Goal: Task Accomplishment & Management: Use online tool/utility

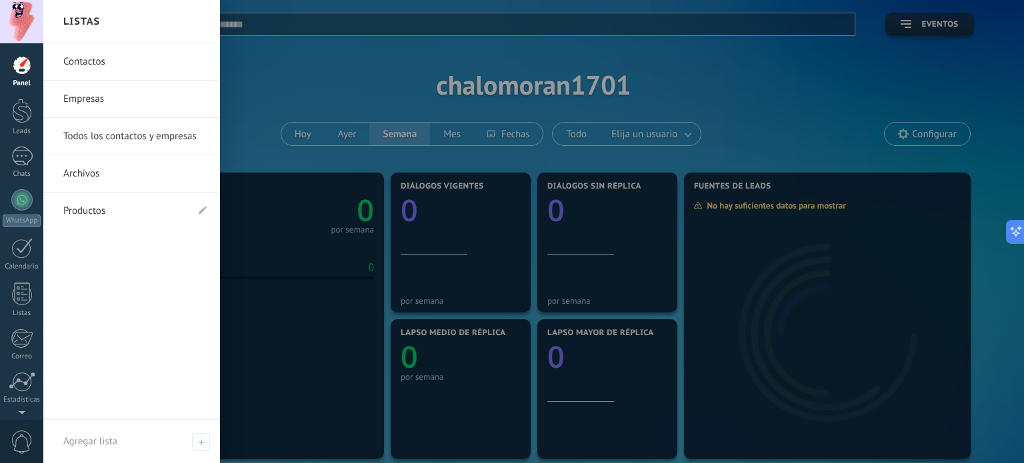
scroll to position [13, 0]
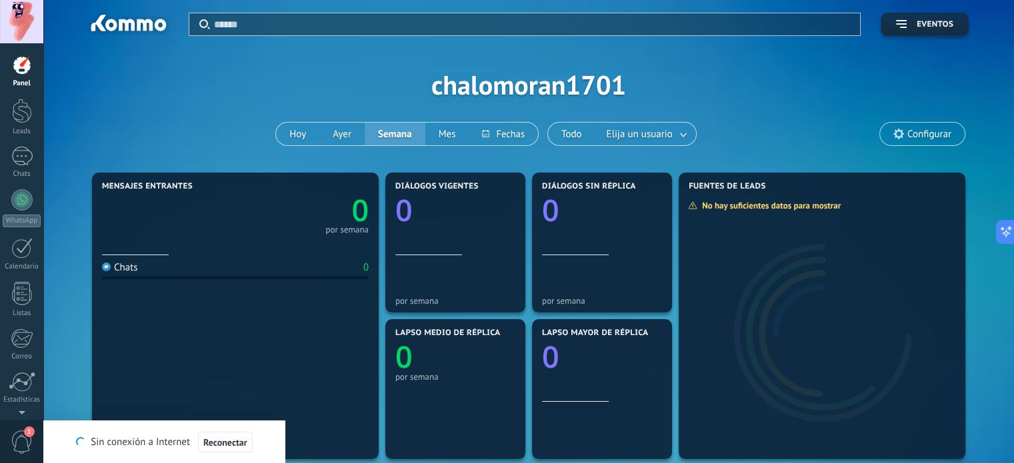
click at [52, 127] on div "Aplicar Eventos chalomoran1701 [DATE] [DATE] Semana Mes Todo Elija un usuario C…" at bounding box center [528, 471] width 971 height 943
click at [225, 444] on div "Se ha recuperado la conexión a Internet" at bounding box center [164, 442] width 181 height 13
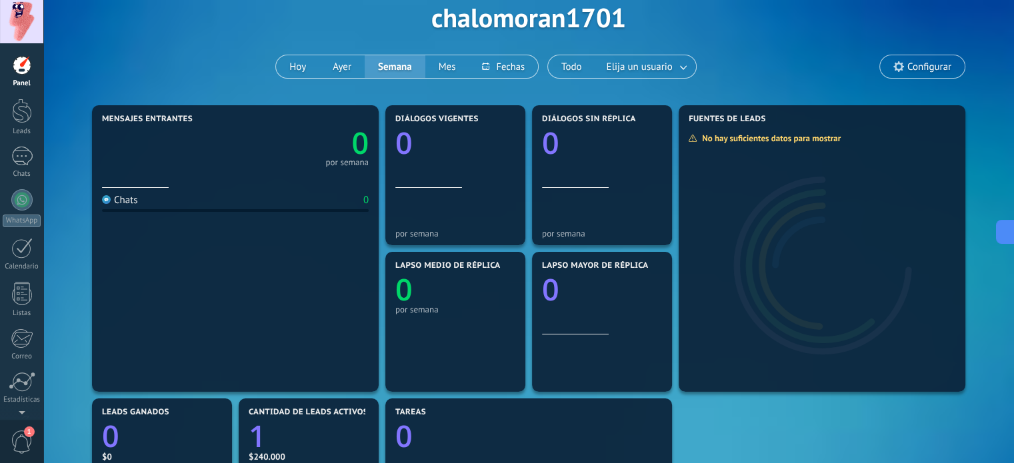
scroll to position [133, 0]
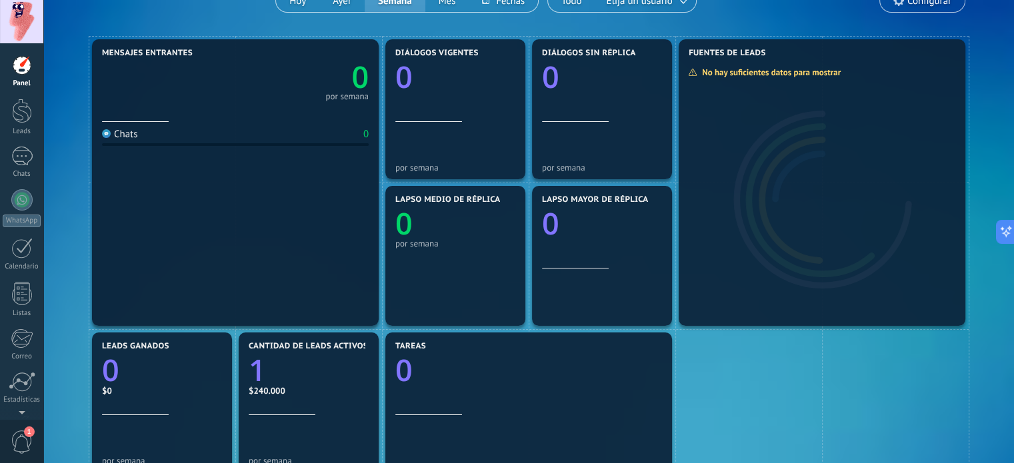
drag, startPoint x: 211, startPoint y: 178, endPoint x: 157, endPoint y: 178, distance: 53.3
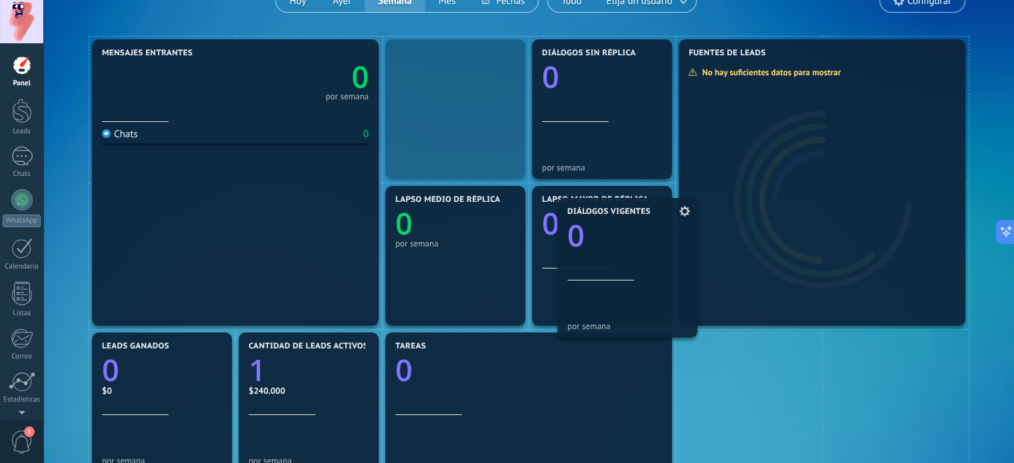
drag, startPoint x: 393, startPoint y: 122, endPoint x: 533, endPoint y: 251, distance: 191.1
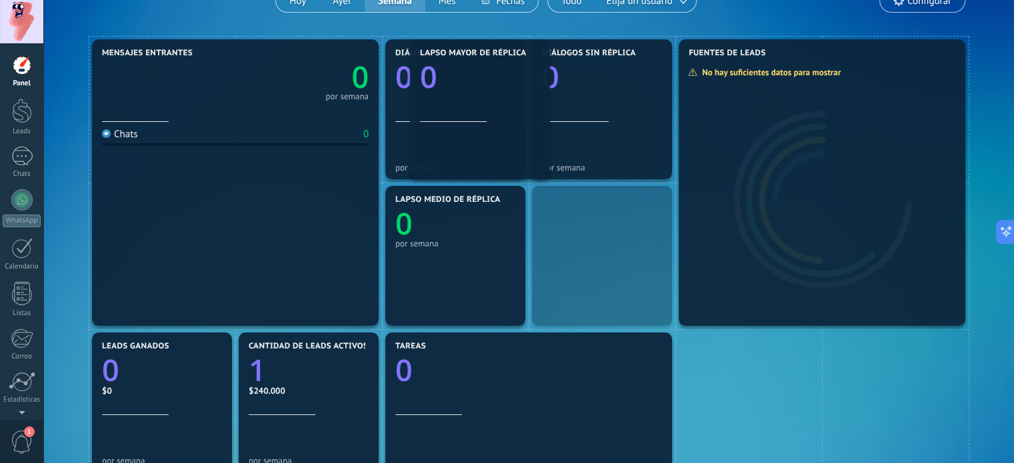
drag, startPoint x: 557, startPoint y: 243, endPoint x: 413, endPoint y: 79, distance: 217.8
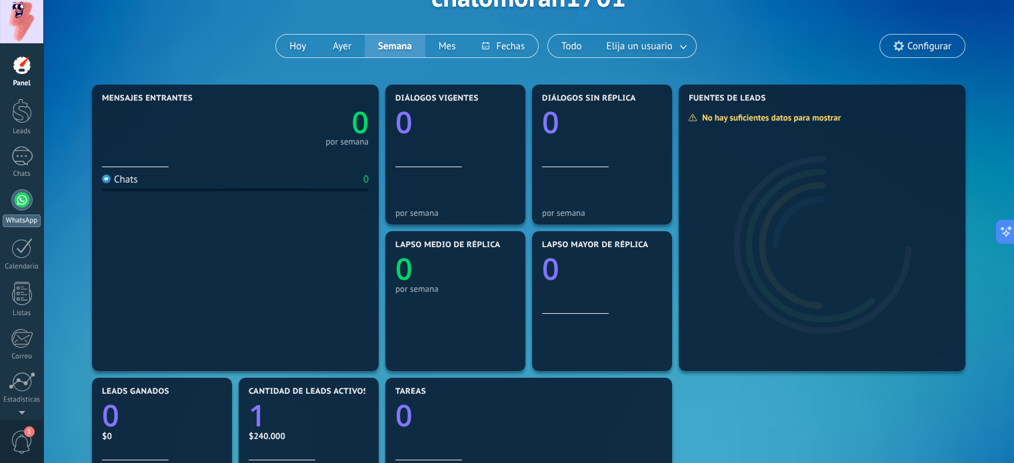
scroll to position [80, 0]
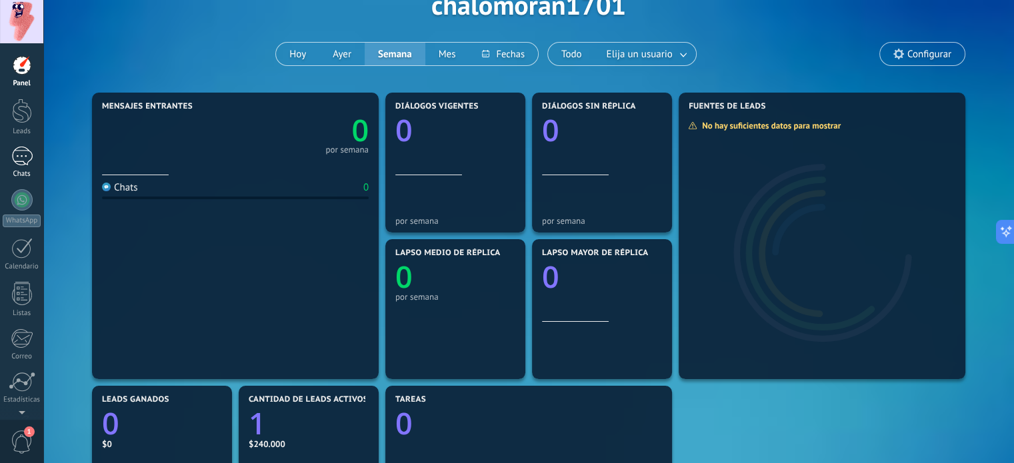
click at [29, 149] on div at bounding box center [21, 156] width 21 height 19
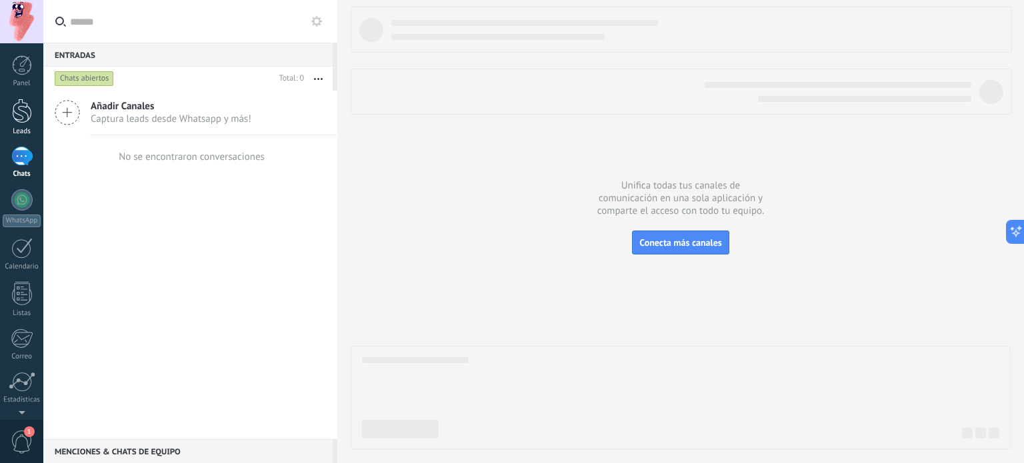
click at [21, 109] on div at bounding box center [22, 111] width 20 height 25
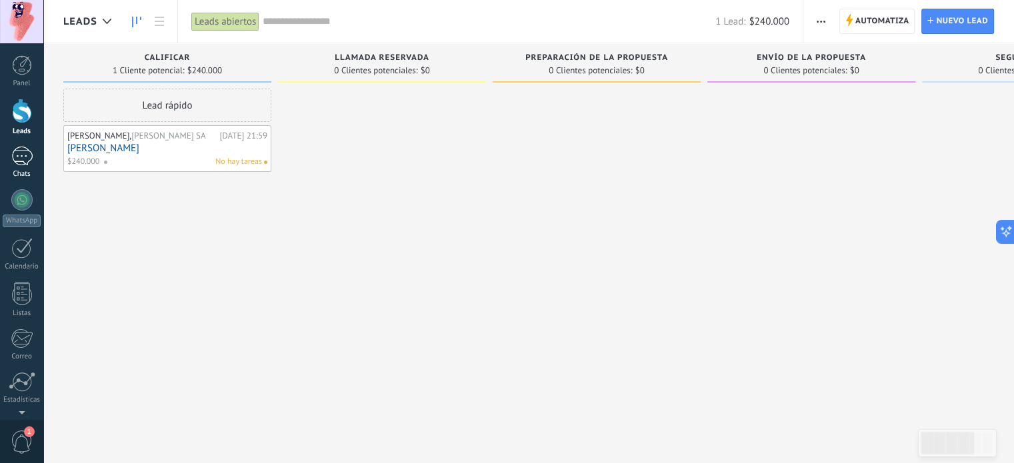
click at [22, 150] on div at bounding box center [21, 156] width 21 height 19
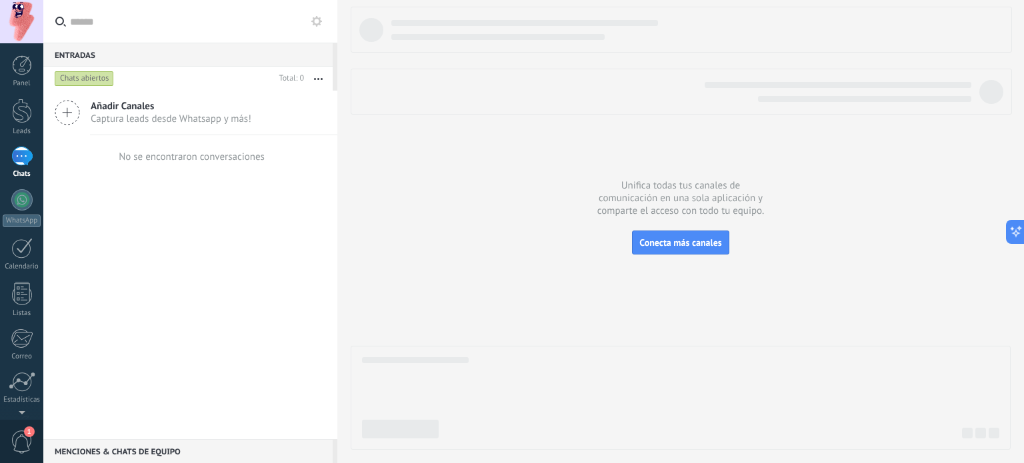
click at [139, 111] on span "Añadir Canales" at bounding box center [171, 106] width 161 height 13
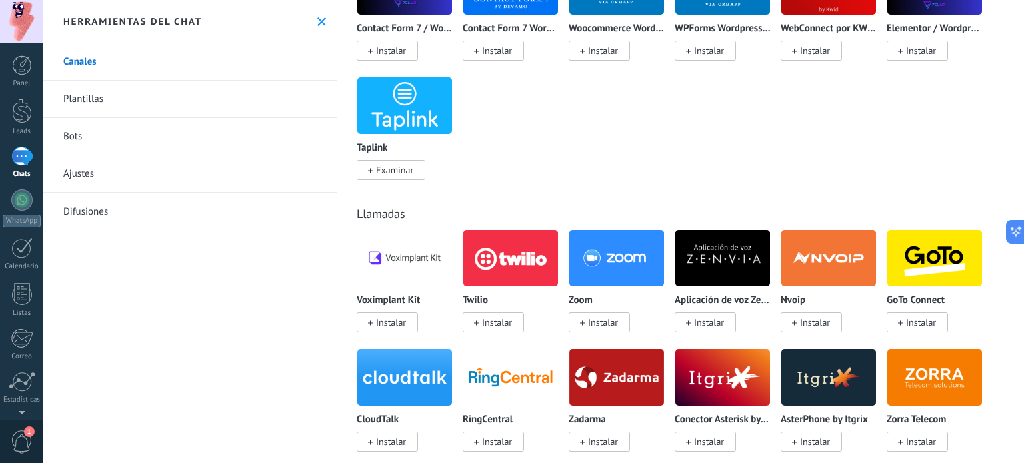
scroll to position [1467, 0]
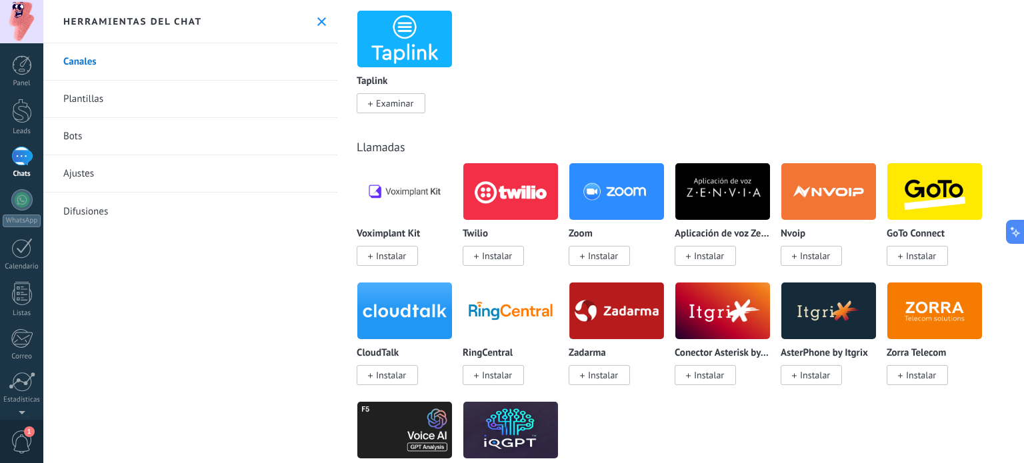
click at [564, 119] on div "Llamadas Voximplant Kit Instalar Twilio Instalar Zoom Instalar Aplicación de vo…" at bounding box center [680, 308] width 679 height 391
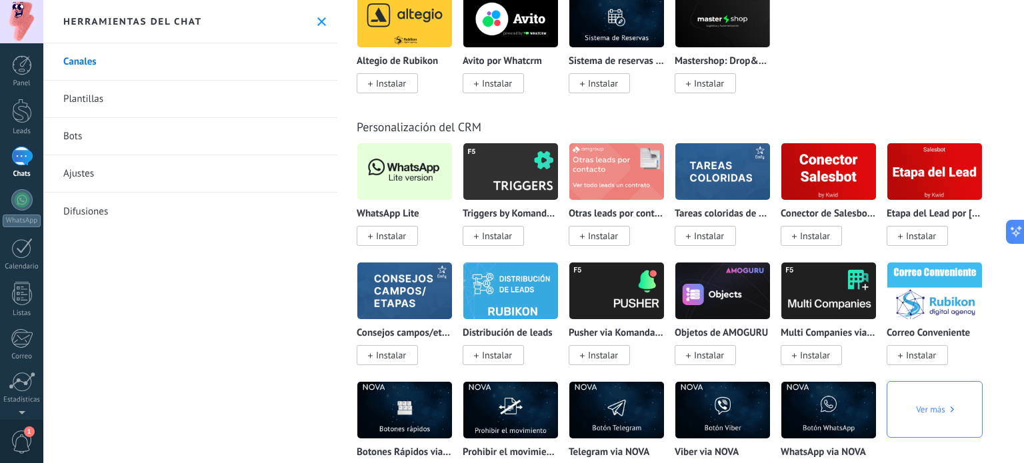
scroll to position [3000, 0]
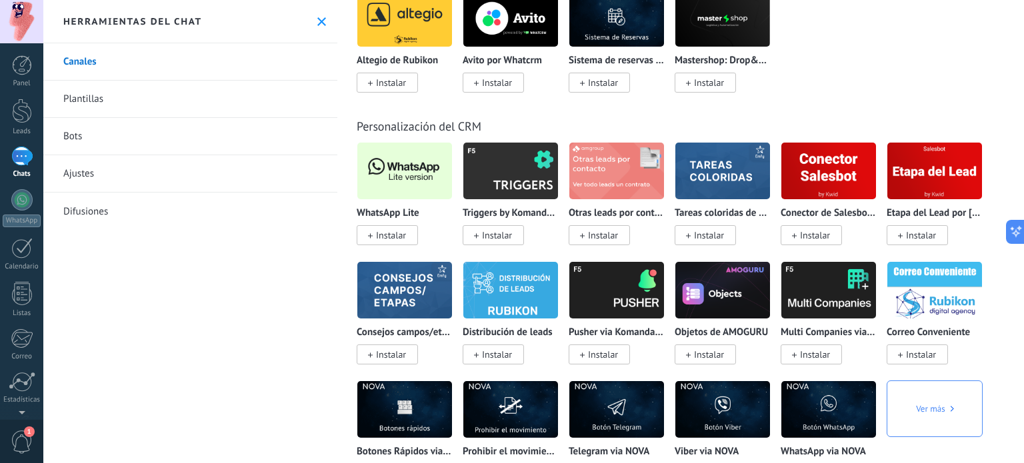
click at [507, 185] on img at bounding box center [510, 171] width 95 height 65
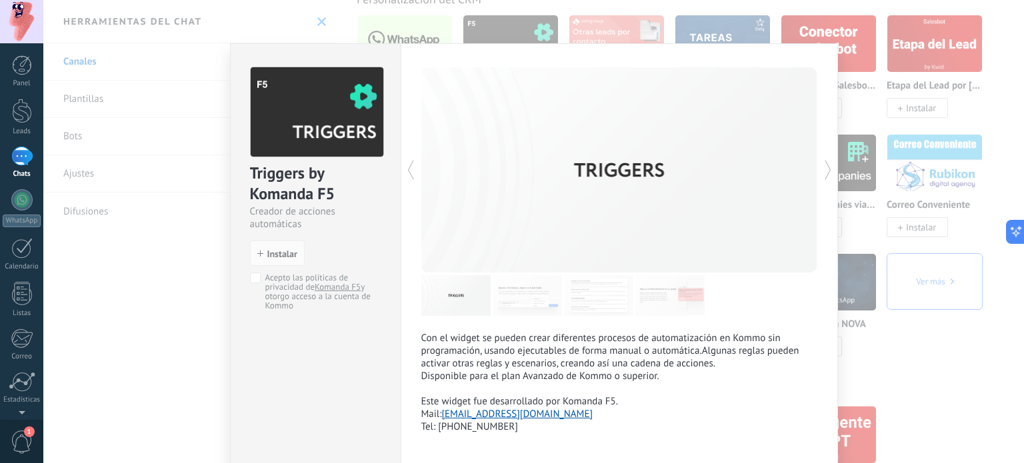
scroll to position [3133, 0]
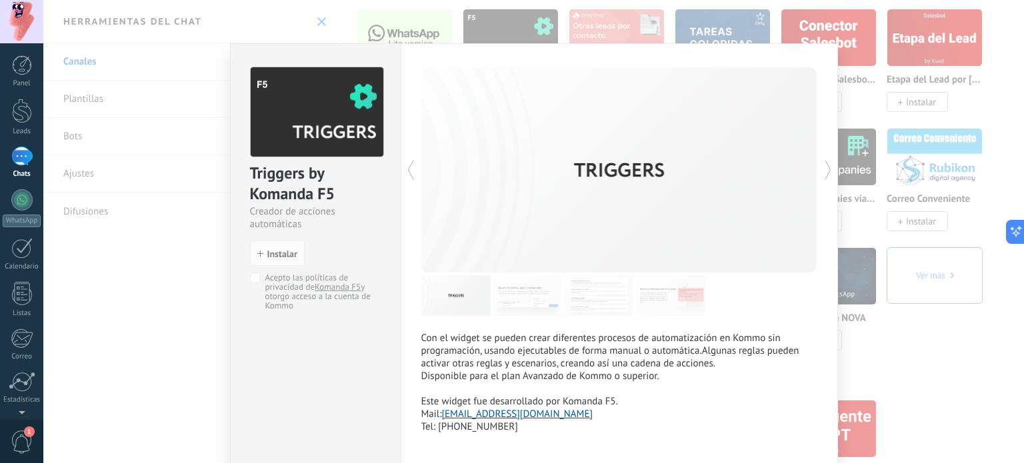
click at [520, 281] on img at bounding box center [527, 295] width 69 height 41
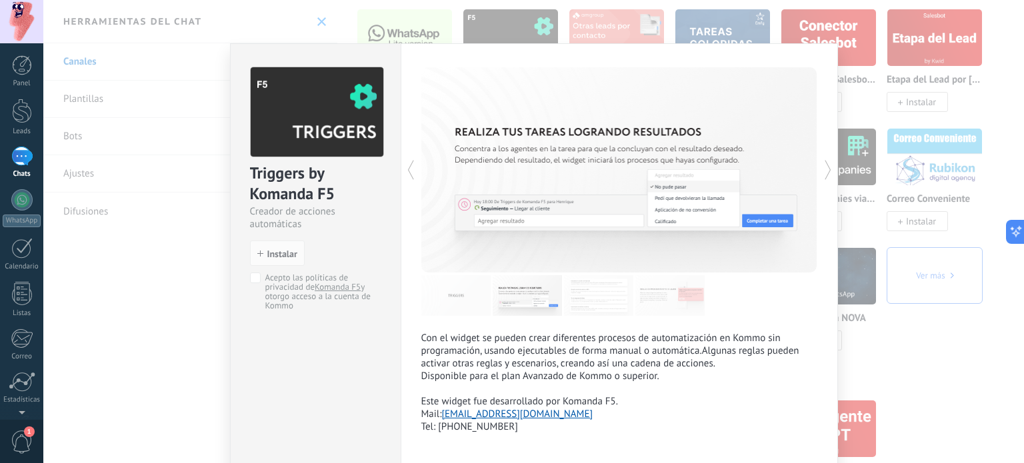
click at [607, 295] on img at bounding box center [598, 295] width 69 height 41
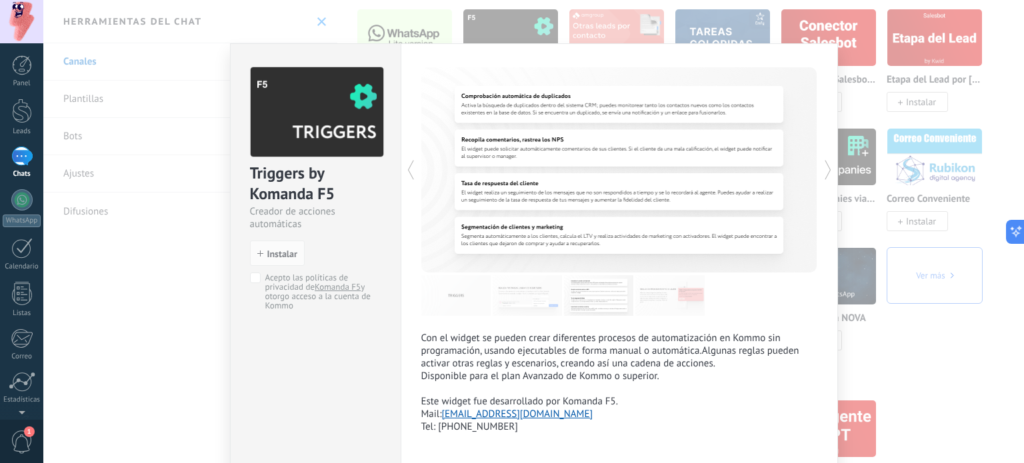
click at [658, 295] on img at bounding box center [669, 295] width 69 height 41
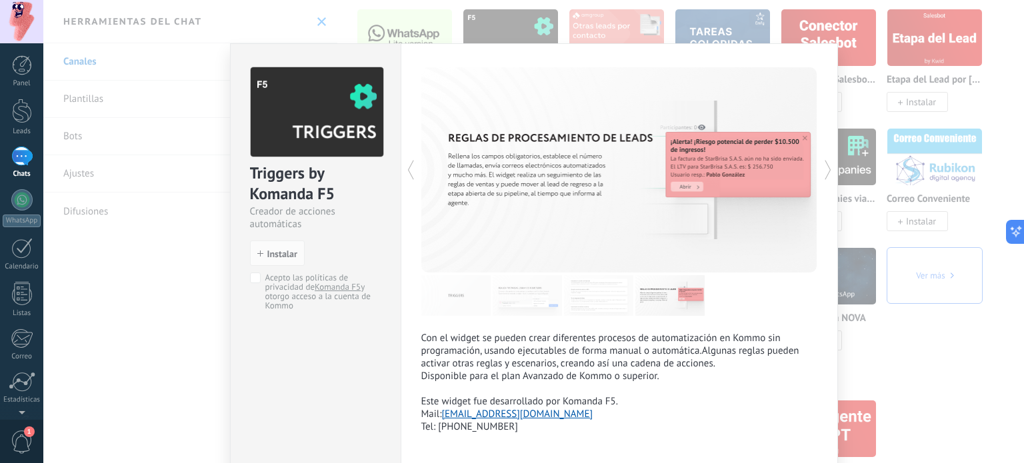
drag, startPoint x: 886, startPoint y: 291, endPoint x: 896, endPoint y: 300, distance: 13.7
click at [889, 294] on div "Triggers by Komanda F5 Creador de acciones automáticas install Instalar Acepto …" at bounding box center [533, 231] width 981 height 463
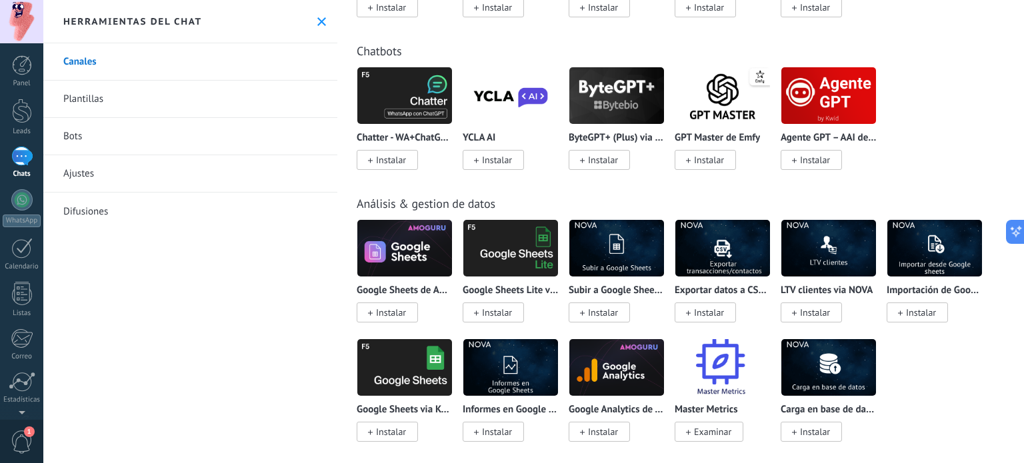
scroll to position [3533, 0]
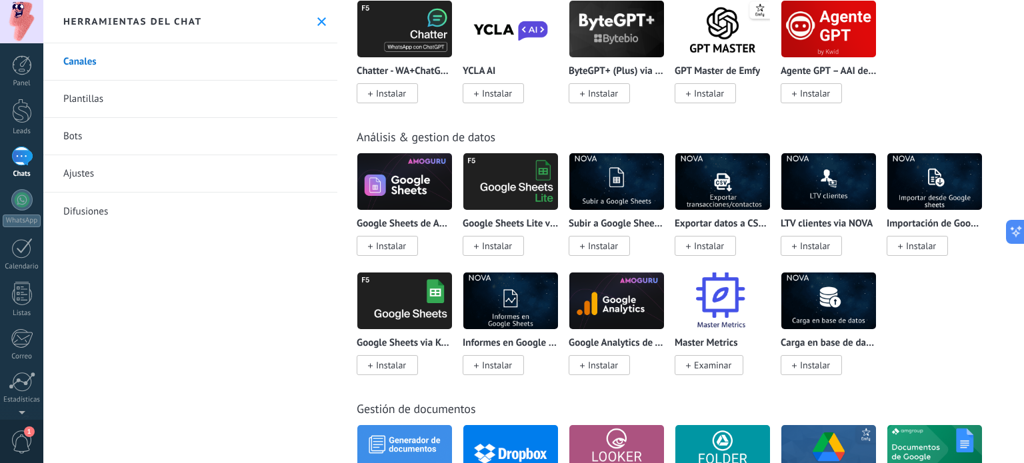
click at [619, 313] on img at bounding box center [616, 301] width 95 height 65
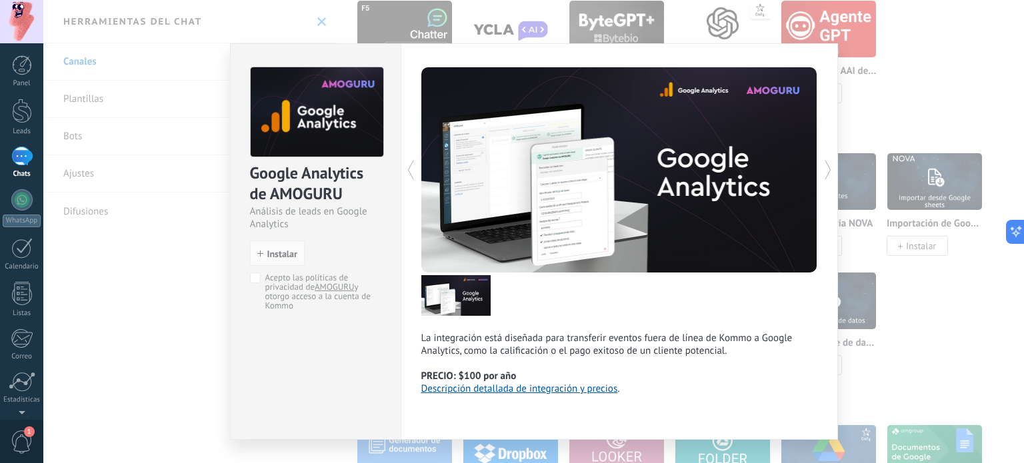
click at [935, 323] on div "Google Analytics de AMOGURU Análisis de leads en Google Analytics install Insta…" at bounding box center [533, 231] width 981 height 463
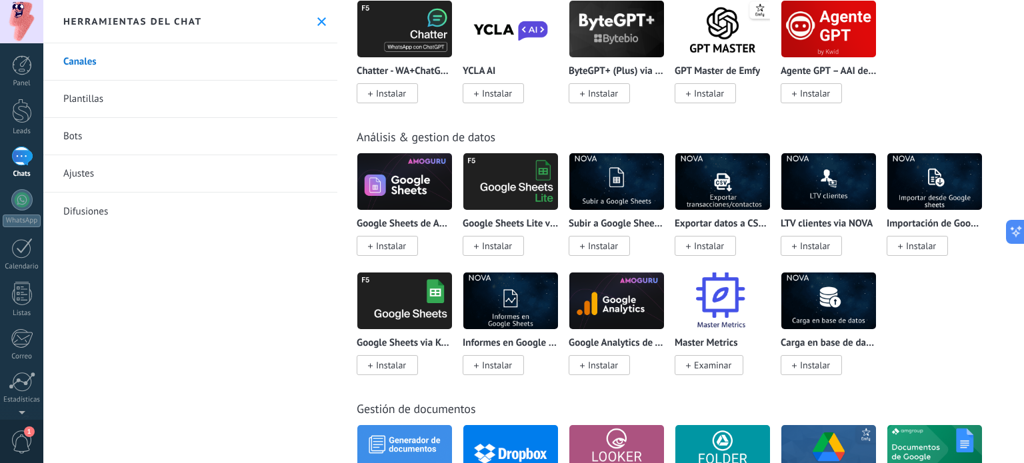
click at [392, 184] on img at bounding box center [404, 181] width 95 height 65
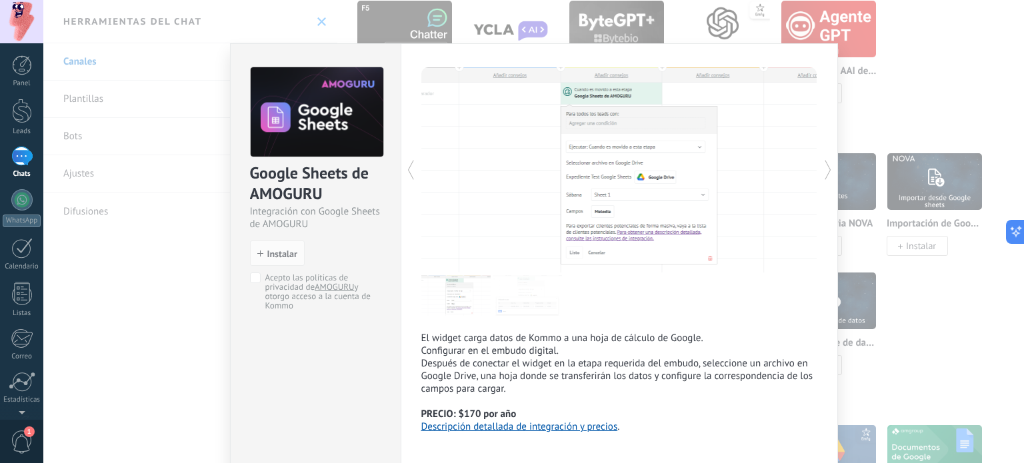
click at [1013, 319] on div "Google Sheets de AMOGURU Integración con Google Sheets de AMOGURU install Insta…" at bounding box center [533, 231] width 981 height 463
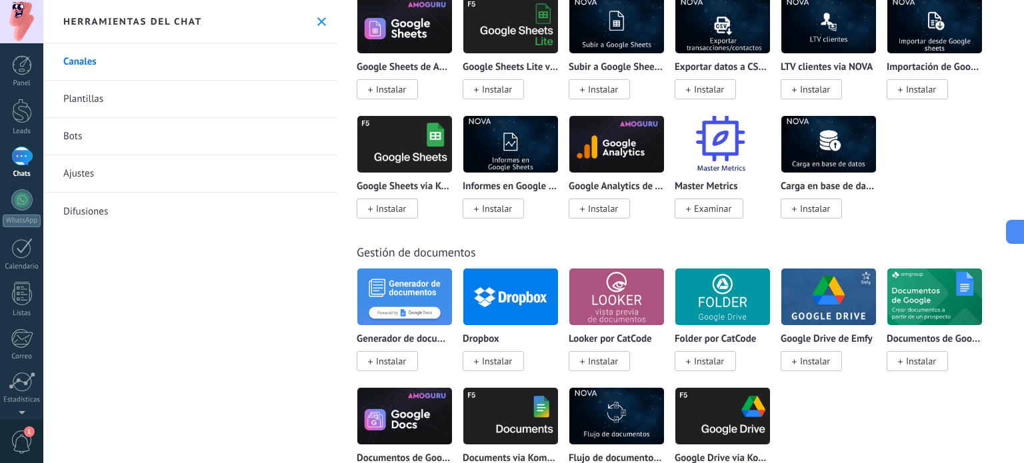
scroll to position [3667, 0]
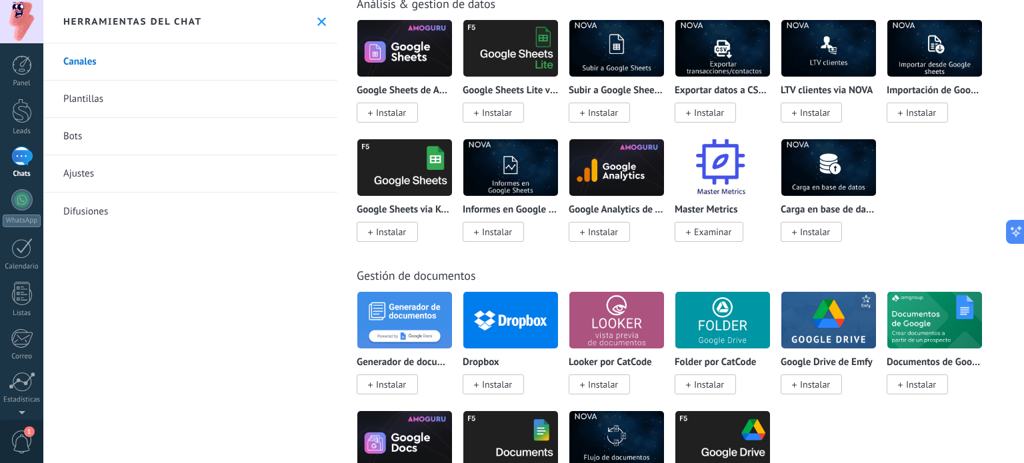
click at [824, 179] on img at bounding box center [828, 167] width 95 height 65
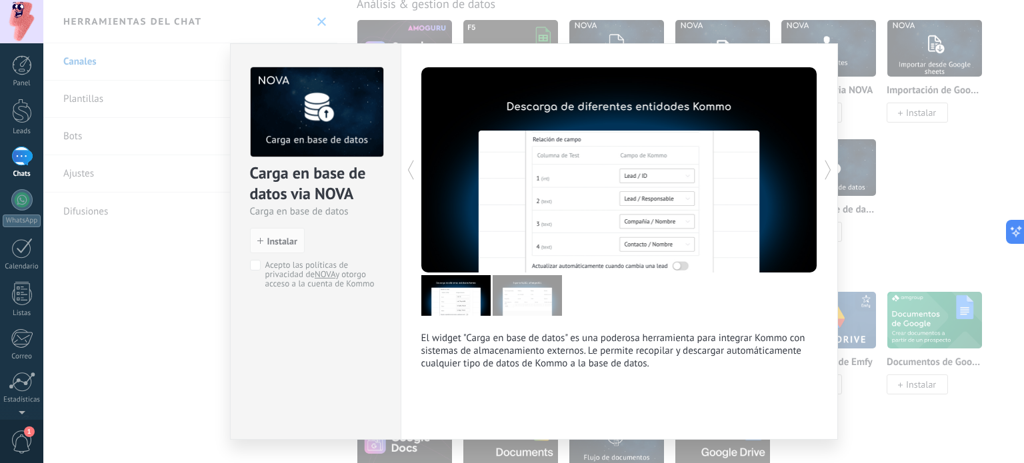
click at [873, 183] on div "Carga en base de datos via NOVA Carga en base de datos install Instalar Acepto …" at bounding box center [533, 231] width 981 height 463
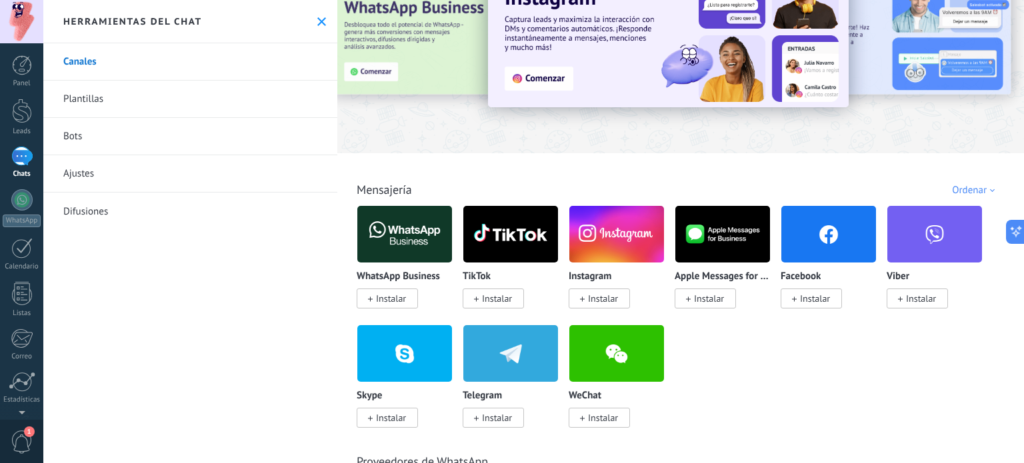
scroll to position [0, 0]
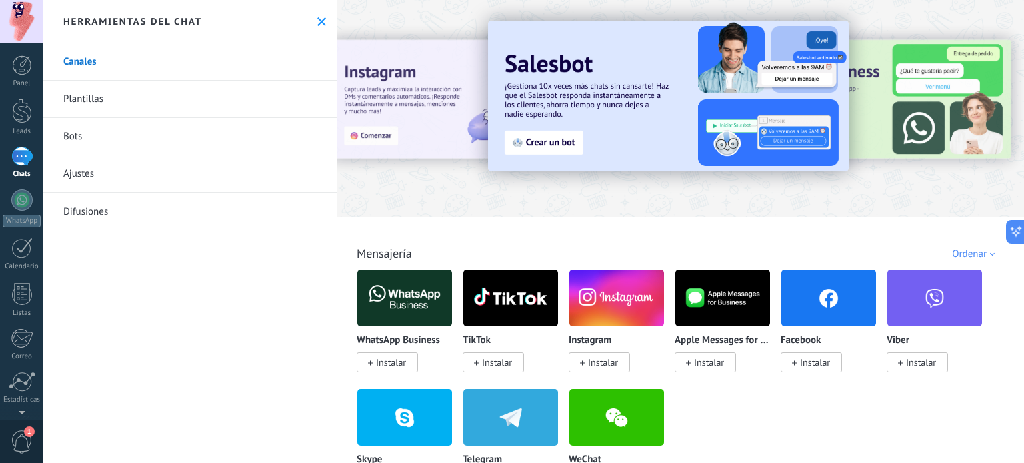
click at [89, 92] on link "Plantillas" at bounding box center [190, 99] width 294 height 37
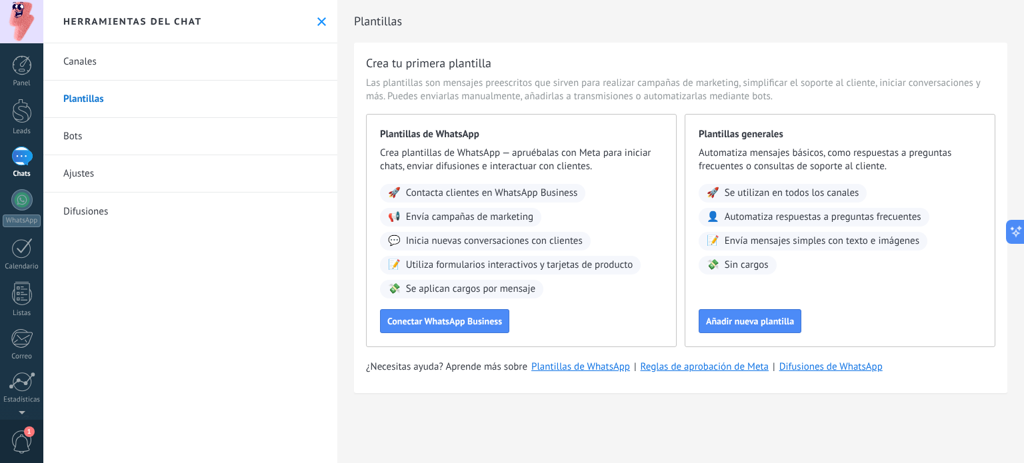
click at [83, 141] on link "Bots" at bounding box center [190, 136] width 294 height 37
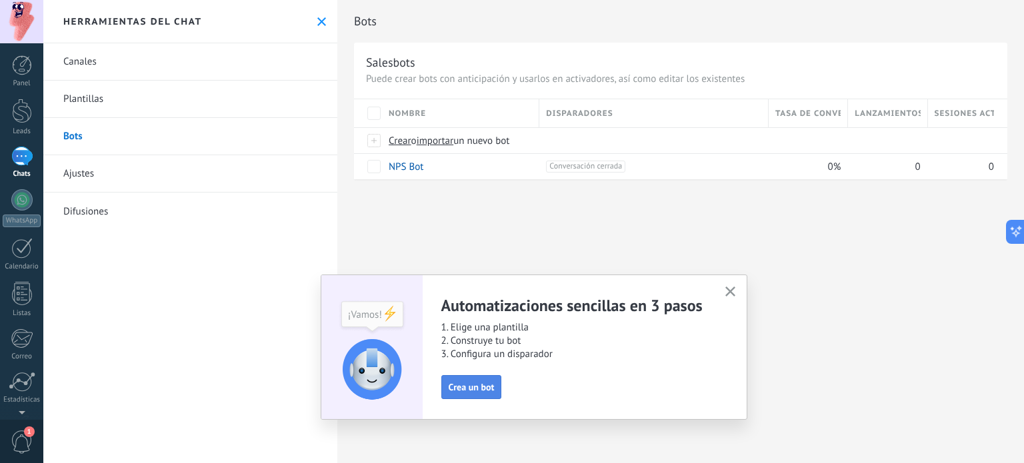
click at [483, 386] on span "Crea un bot" at bounding box center [472, 387] width 46 height 9
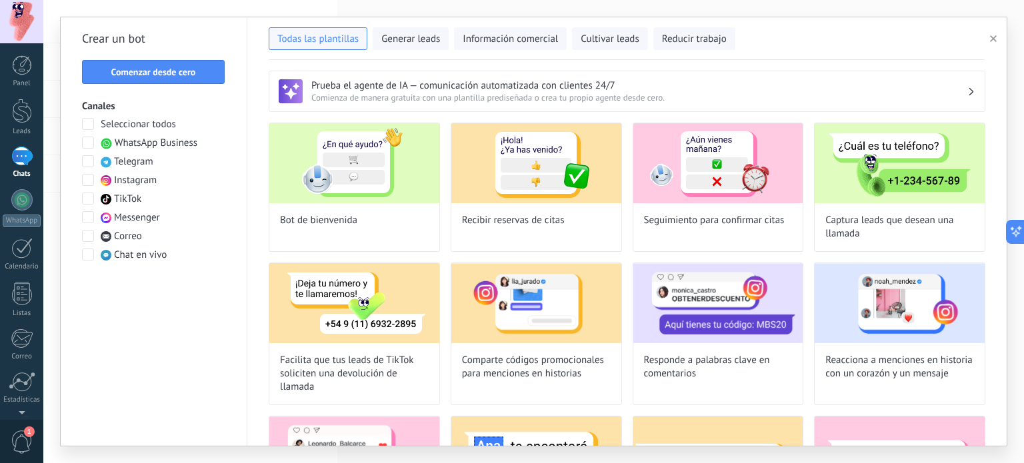
click at [87, 145] on span at bounding box center [88, 143] width 12 height 12
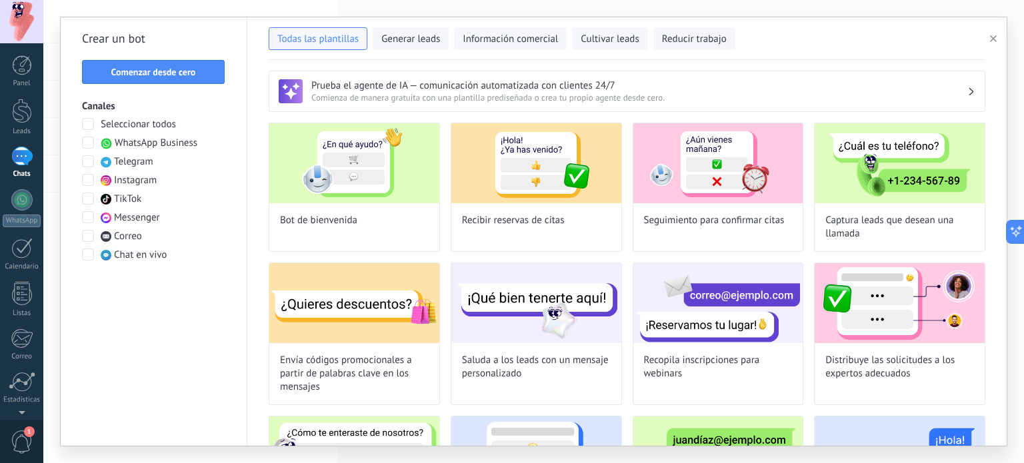
click at [86, 141] on span at bounding box center [88, 143] width 12 height 12
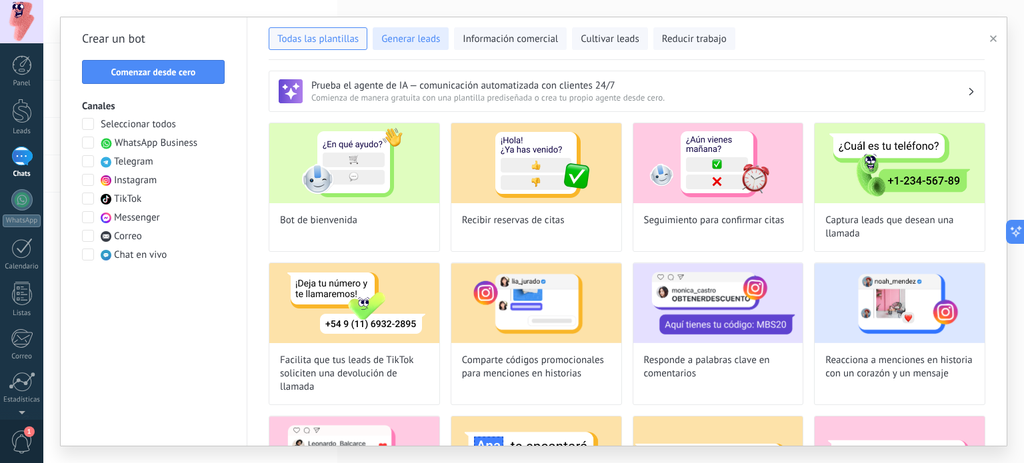
click at [421, 39] on span "Generar leads" at bounding box center [410, 39] width 59 height 13
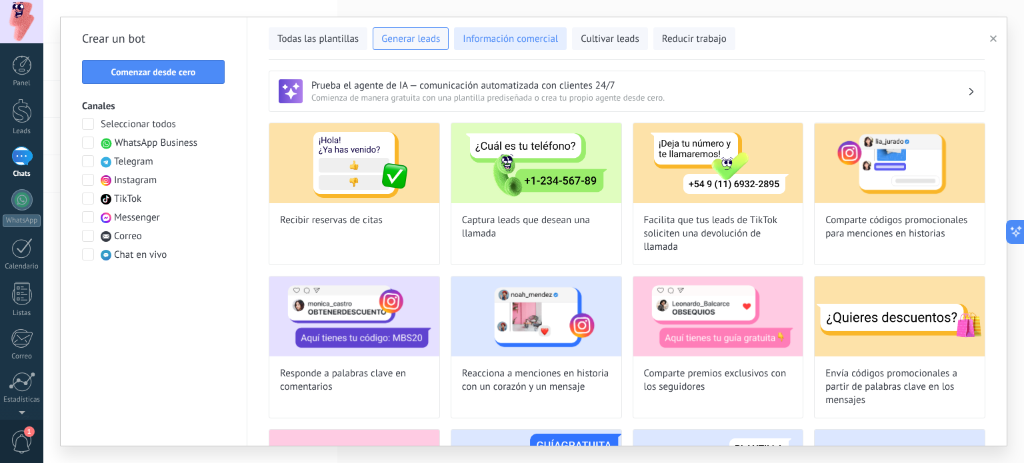
click at [499, 37] on span "Información comercial" at bounding box center [510, 39] width 95 height 13
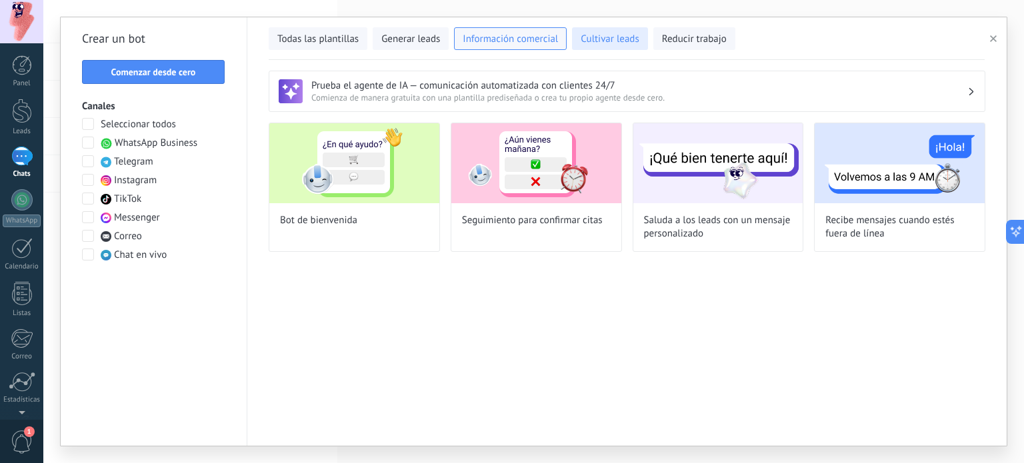
click at [600, 33] on span "Cultivar leads" at bounding box center [610, 39] width 58 height 13
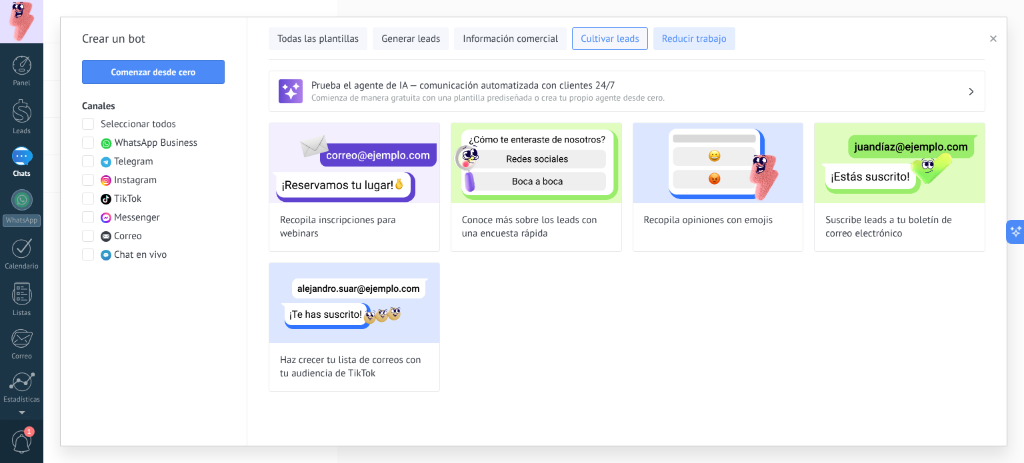
click at [687, 33] on span "Reducir trabajo" at bounding box center [694, 39] width 65 height 13
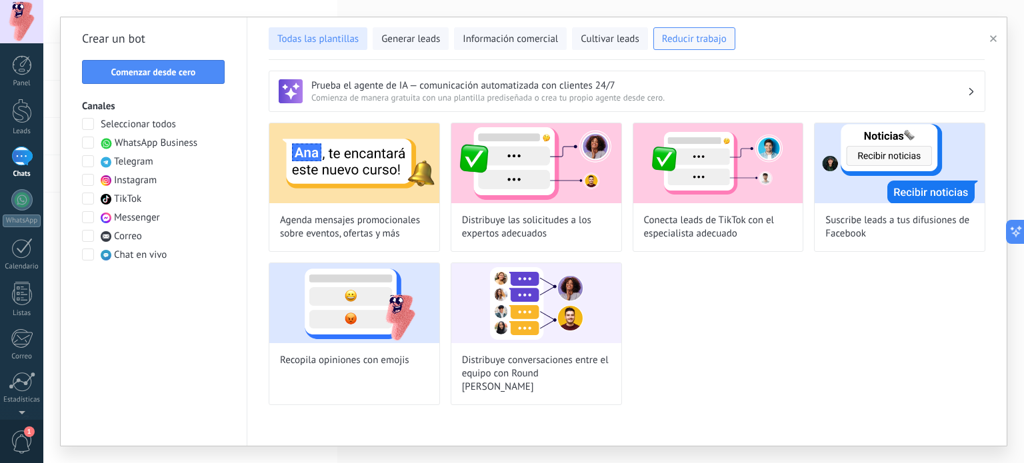
click at [289, 40] on span "Todas las plantillas" at bounding box center [317, 39] width 81 height 13
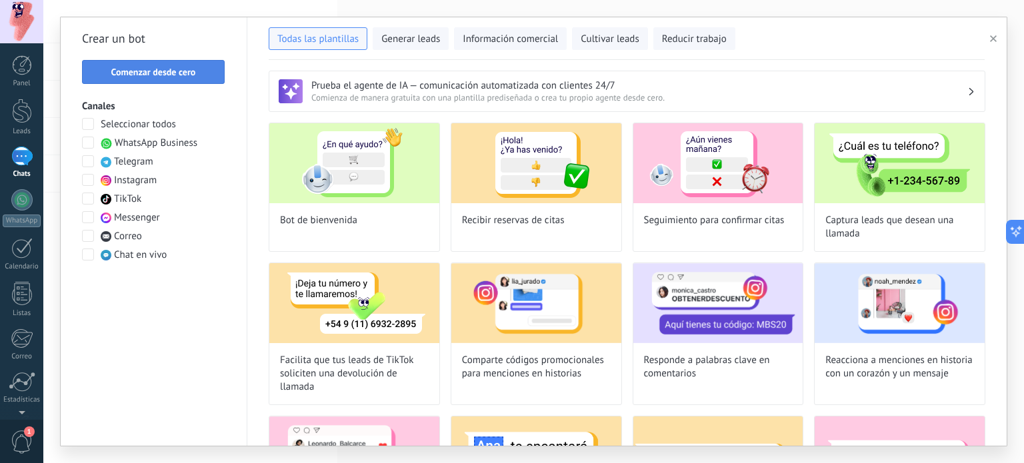
click at [123, 66] on button "Comenzar desde cero" at bounding box center [153, 72] width 143 height 24
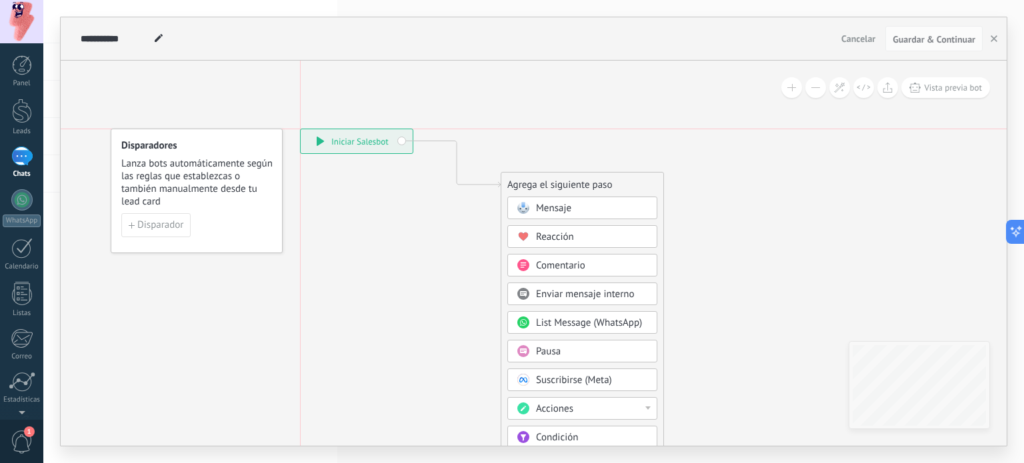
drag, startPoint x: 380, startPoint y: 138, endPoint x: 357, endPoint y: 139, distance: 22.7
click at [357, 139] on div "**********" at bounding box center [357, 141] width 112 height 24
click at [179, 223] on span "Disparador" at bounding box center [160, 225] width 46 height 9
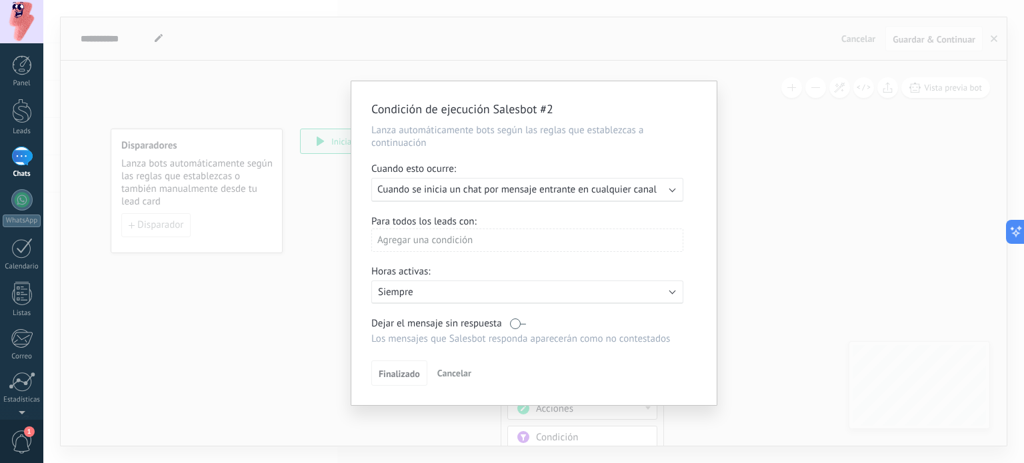
click at [483, 239] on div "Agregar una condición" at bounding box center [527, 240] width 312 height 23
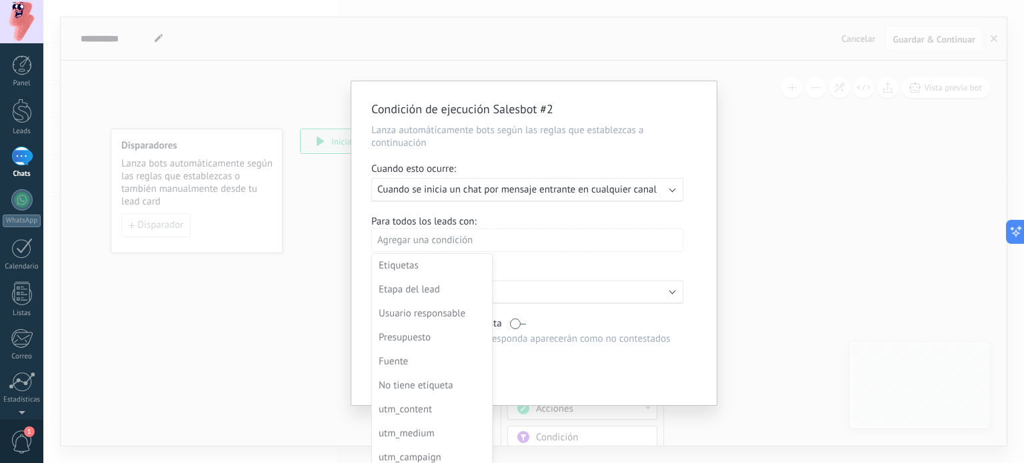
click at [483, 239] on div at bounding box center [533, 243] width 365 height 324
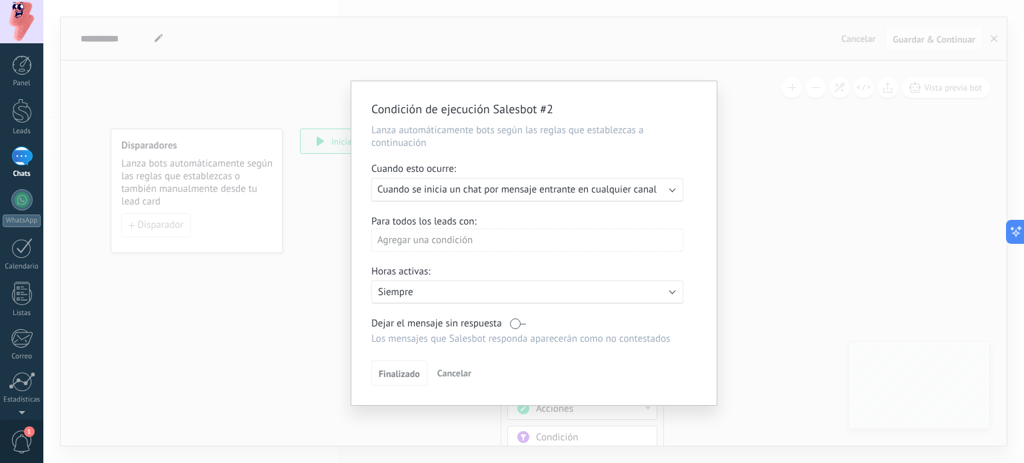
click at [488, 196] on span "Cuando se inicia un chat por mensaje entrante en cualquier canal" at bounding box center [516, 189] width 279 height 13
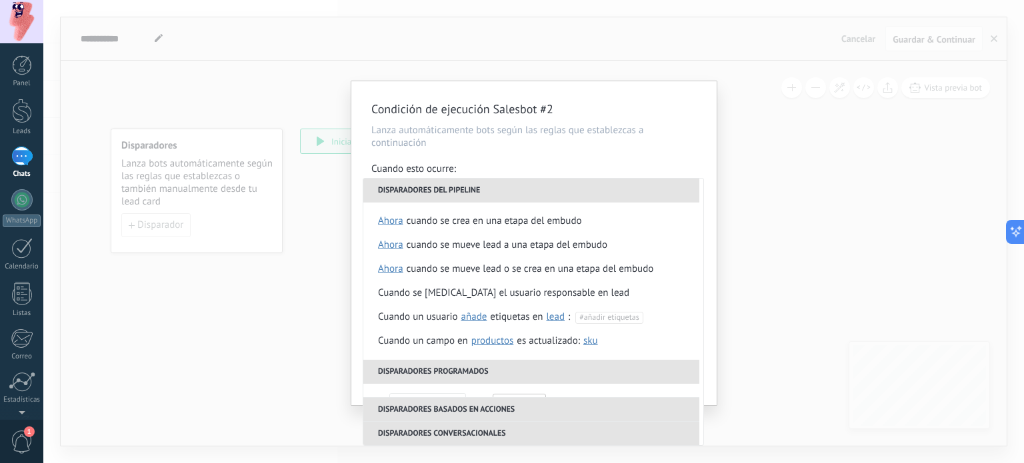
click at [467, 147] on p "Lanza automáticamente bots según las reglas que establezcas a continuación" at bounding box center [533, 136] width 325 height 25
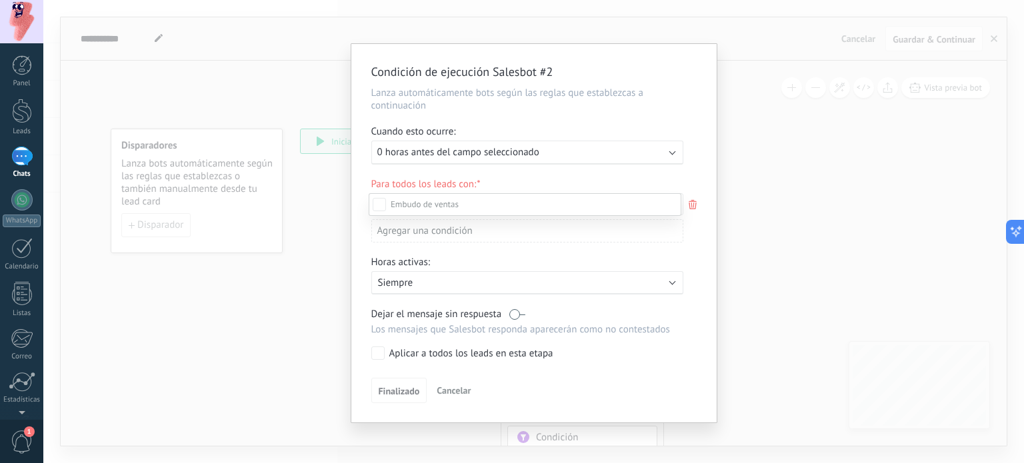
click at [408, 153] on div at bounding box center [533, 231] width 981 height 463
click at [415, 156] on span "0 horas antes del campo seleccionado" at bounding box center [458, 152] width 162 height 13
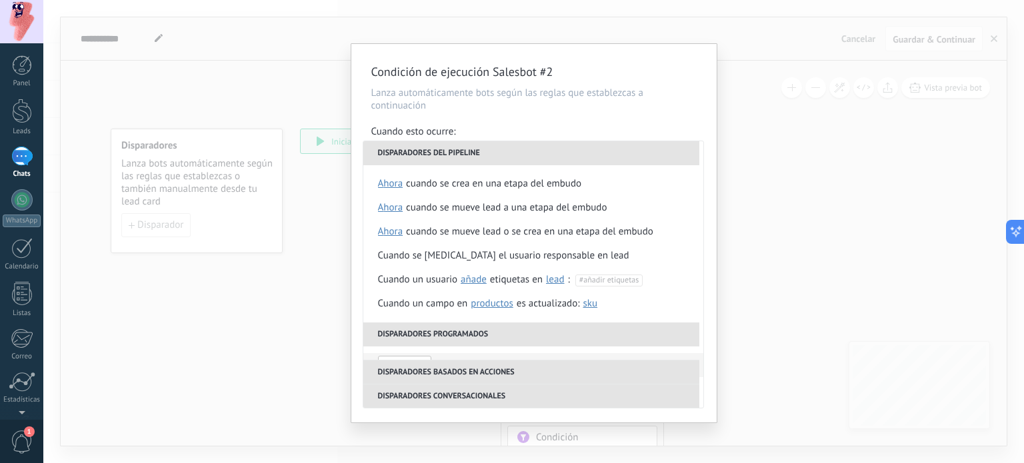
click at [301, 93] on div "Condición de ejecución Salesbot #2 Lanza automáticamente bots según las reglas …" at bounding box center [533, 231] width 981 height 463
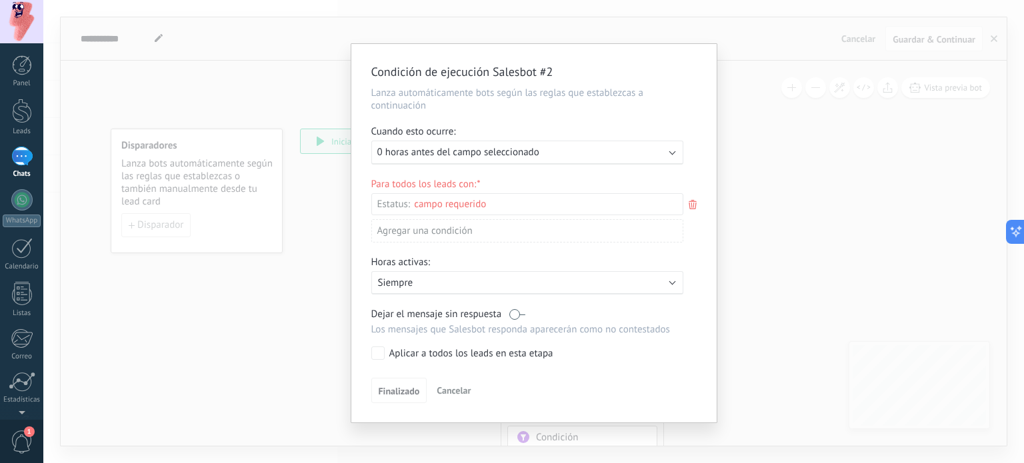
drag, startPoint x: 825, startPoint y: 259, endPoint x: 431, endPoint y: 391, distance: 414.9
click at [431, 391] on button "Cancelar" at bounding box center [453, 391] width 45 height 20
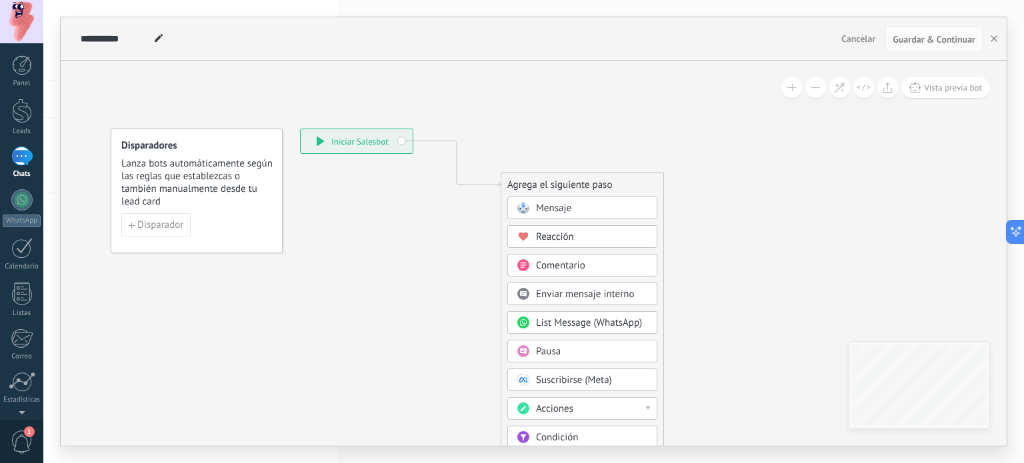
click at [547, 206] on span "Mensaje" at bounding box center [553, 208] width 35 height 13
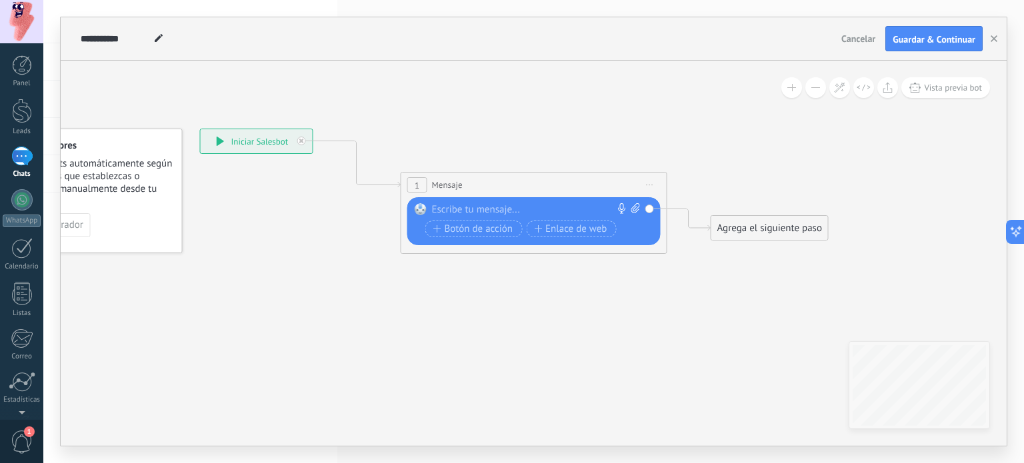
click at [488, 205] on div at bounding box center [531, 209] width 198 height 13
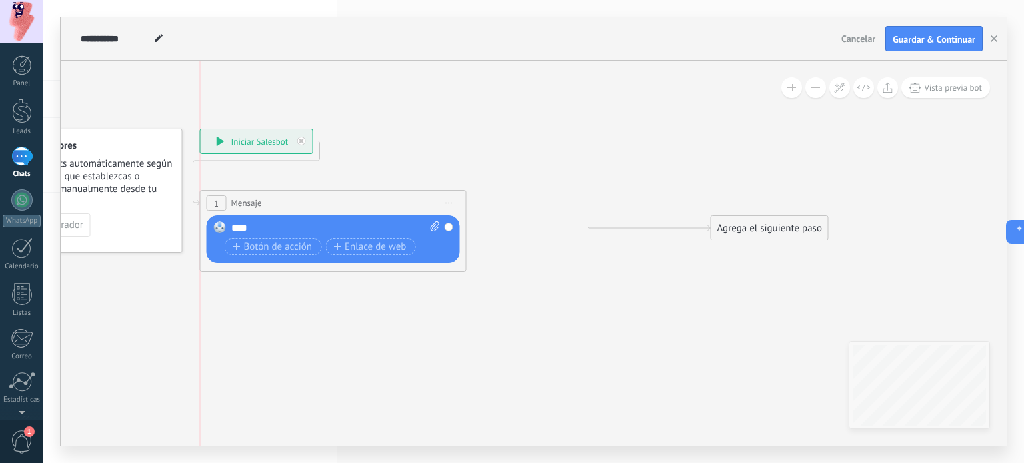
drag, startPoint x: 443, startPoint y: 183, endPoint x: 247, endPoint y: 201, distance: 196.2
click at [247, 201] on span "Mensaje" at bounding box center [246, 203] width 31 height 13
click at [774, 231] on div "Agrega el siguiente paso" at bounding box center [769, 228] width 117 height 22
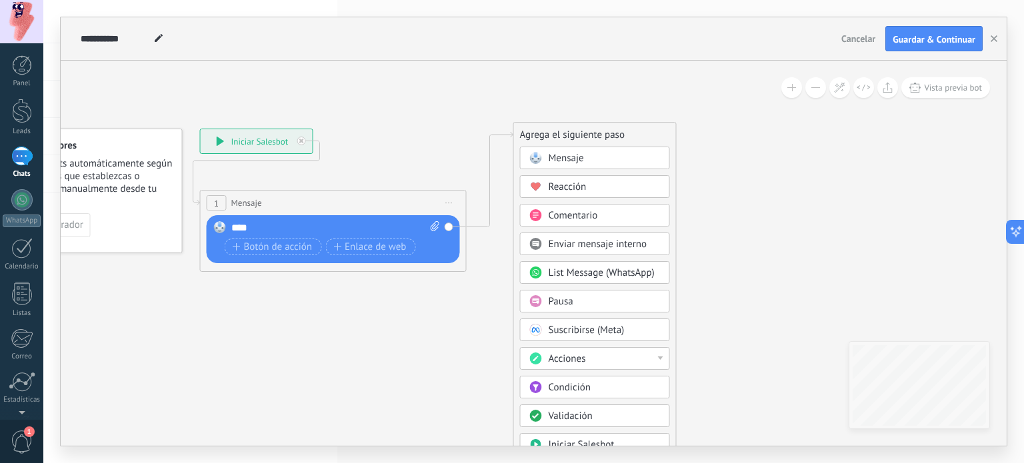
drag, startPoint x: 748, startPoint y: 226, endPoint x: 558, endPoint y: 137, distance: 210.0
click at [558, 137] on div "Agrega el siguiente paso" at bounding box center [595, 135] width 162 height 22
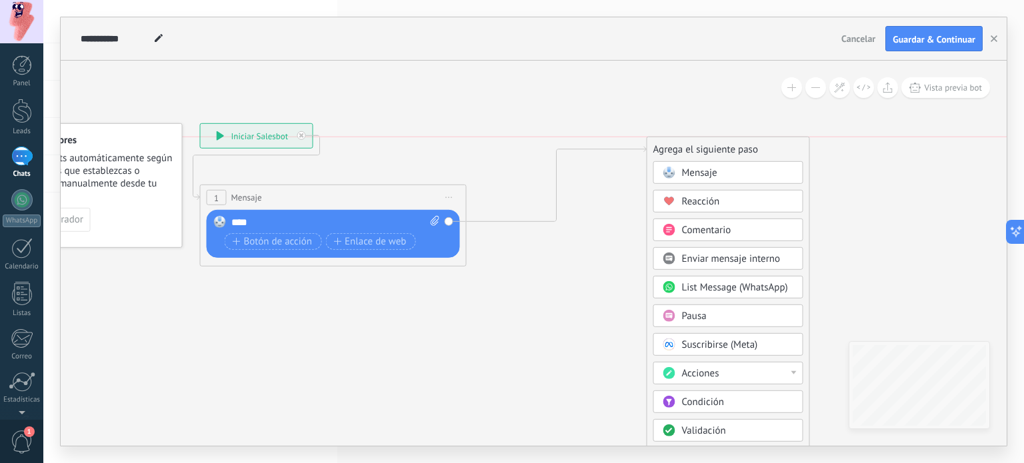
drag, startPoint x: 579, startPoint y: 129, endPoint x: 694, endPoint y: 138, distance: 115.7
click at [694, 139] on div "Agrega el siguiente paso" at bounding box center [728, 150] width 162 height 22
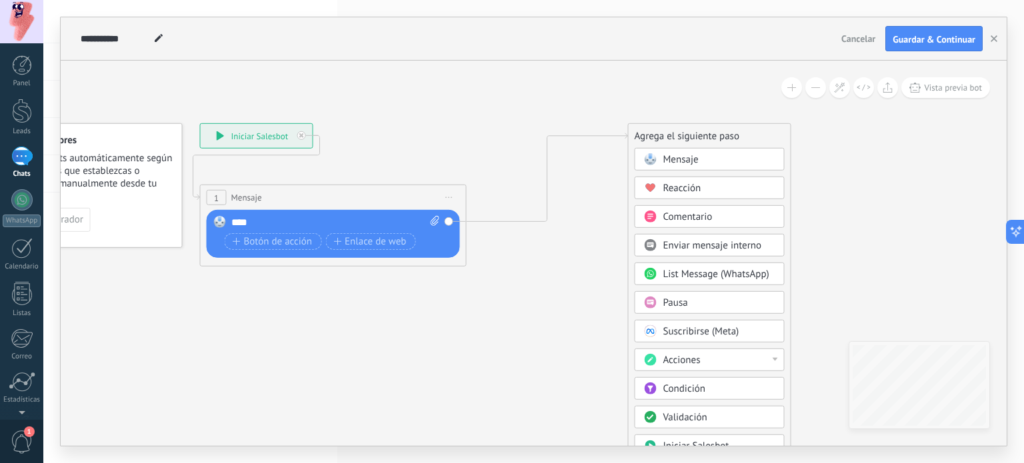
click at [600, 113] on icon at bounding box center [451, 194] width 1169 height 809
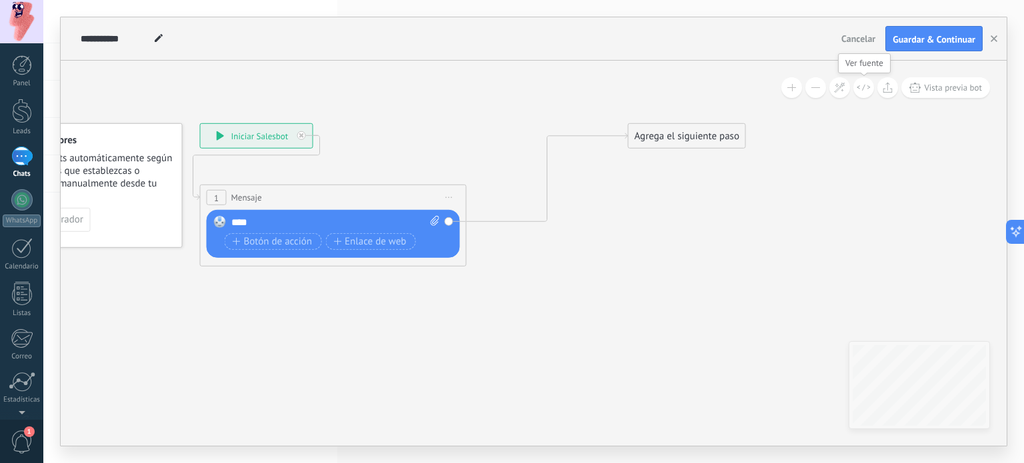
click at [858, 85] on icon at bounding box center [864, 87] width 14 height 7
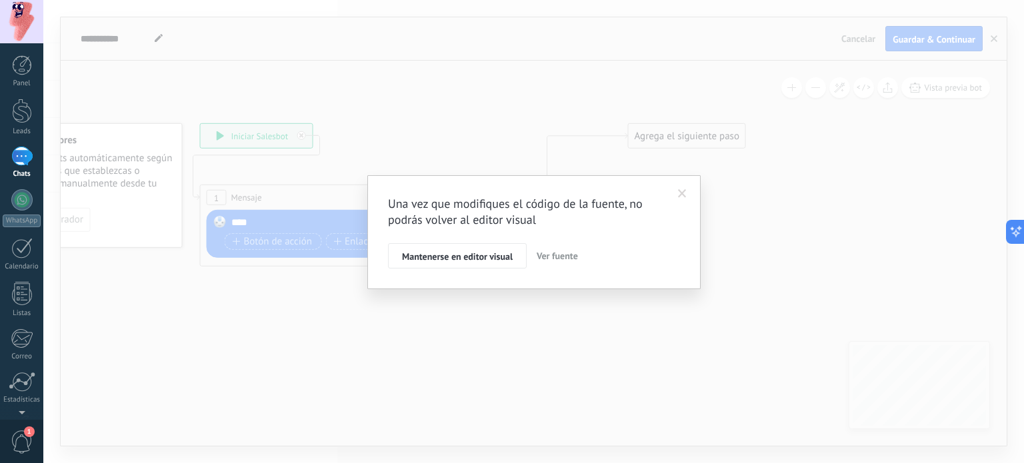
click at [569, 250] on span "Ver fuente" at bounding box center [557, 256] width 41 height 12
type textarea "**********"
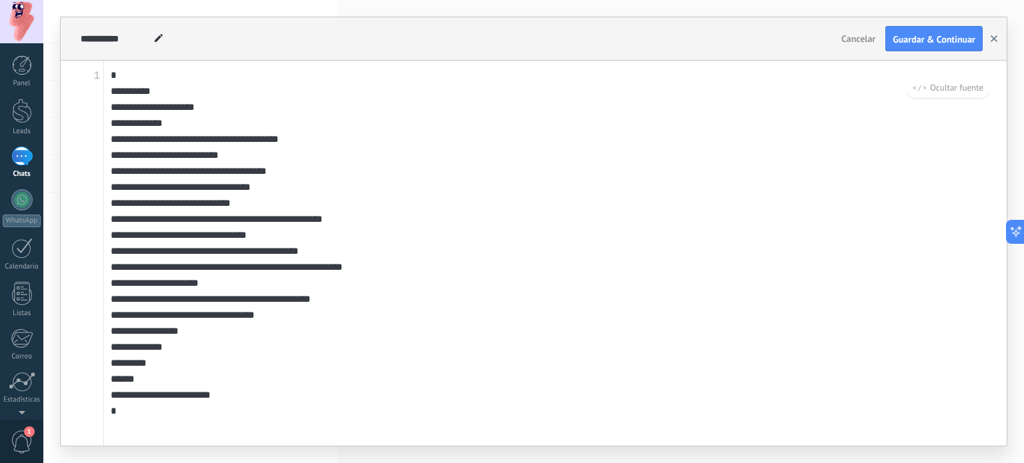
click at [995, 37] on icon "button" at bounding box center [994, 38] width 7 height 7
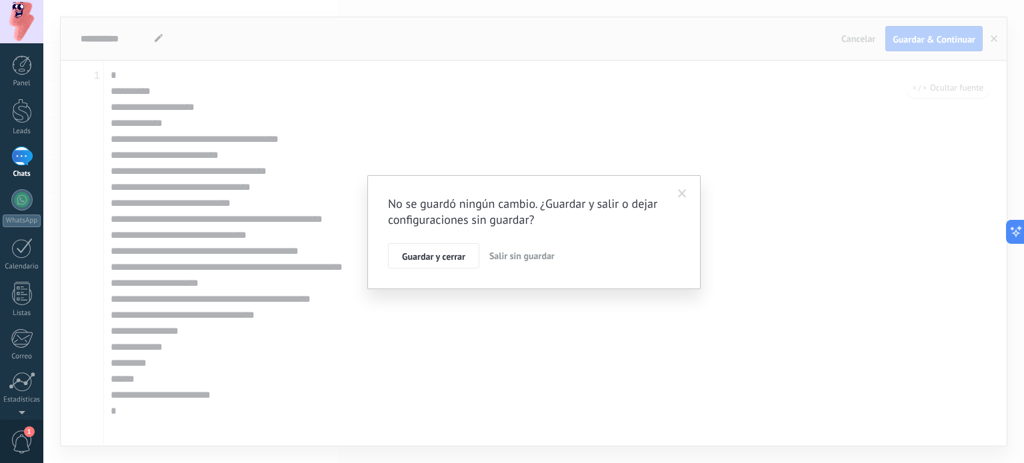
click at [685, 197] on span at bounding box center [682, 193] width 9 height 9
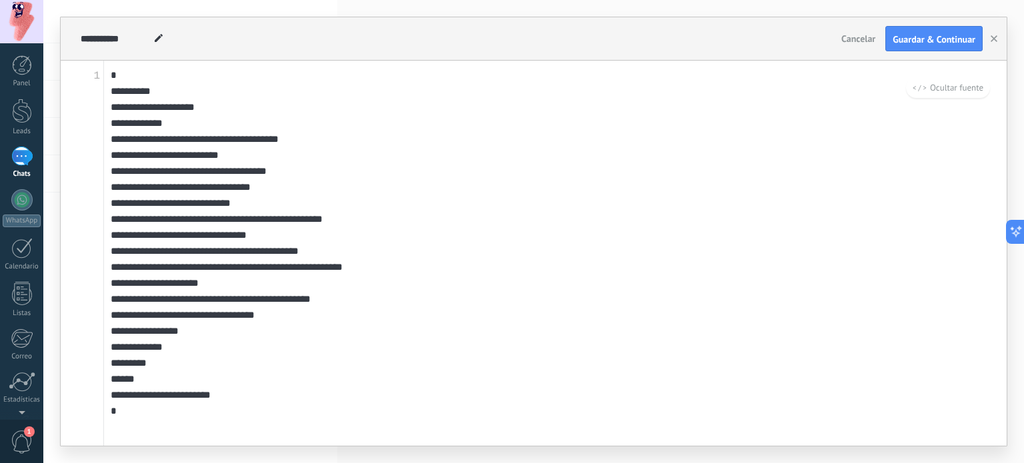
click at [951, 93] on span "Ocultar fuente" at bounding box center [948, 87] width 71 height 11
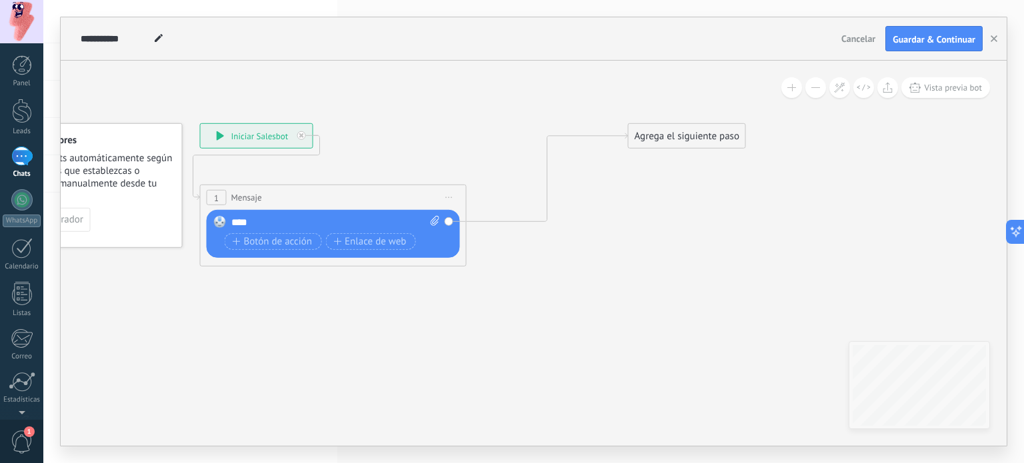
click at [432, 221] on icon at bounding box center [435, 221] width 9 height 10
click input "Subir" at bounding box center [0, 0] width 0 height 0
click at [219, 223] on rect at bounding box center [220, 222] width 12 height 12
click at [275, 237] on span "Botón de acción" at bounding box center [273, 242] width 80 height 11
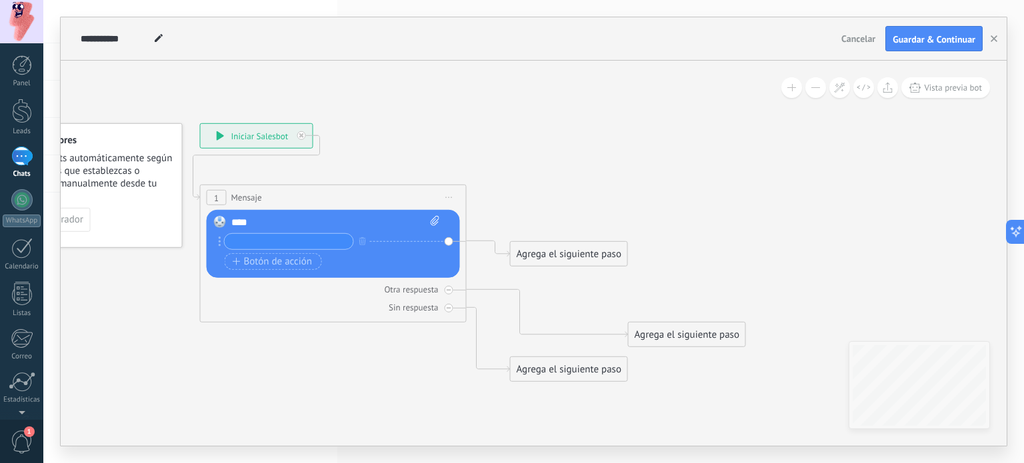
click at [531, 174] on icon at bounding box center [450, 252] width 1167 height 925
click at [547, 253] on div "Agrega el siguiente paso" at bounding box center [569, 254] width 117 height 22
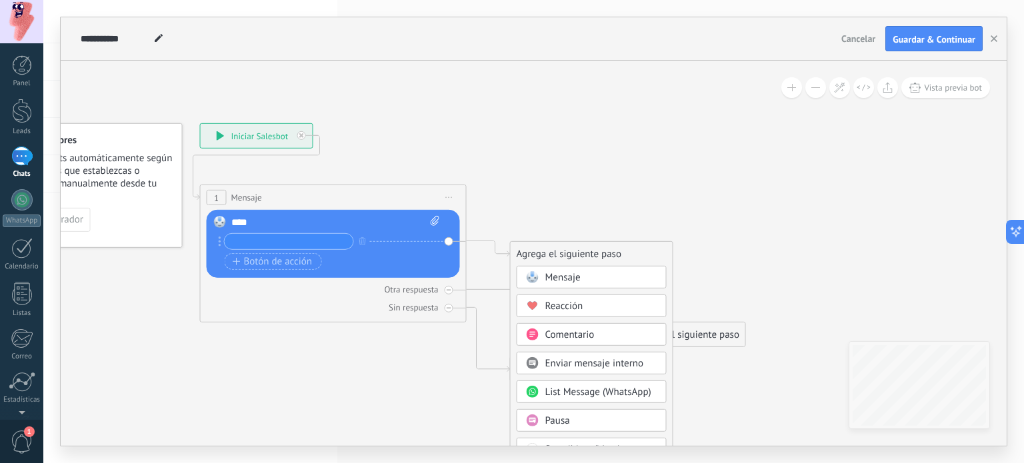
click at [546, 252] on div "Agrega el siguiente paso" at bounding box center [592, 254] width 162 height 22
click at [365, 242] on button "button" at bounding box center [362, 241] width 15 height 17
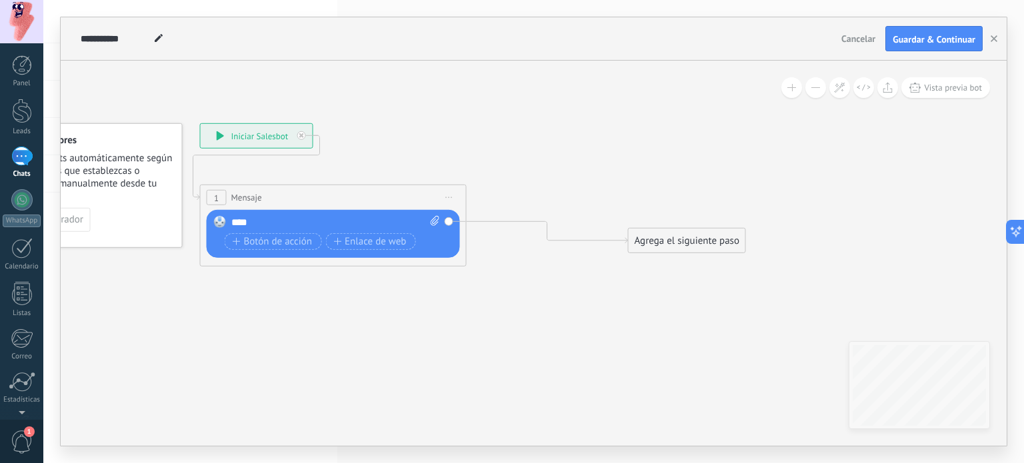
click at [653, 231] on div "Agrega el siguiente paso" at bounding box center [687, 241] width 117 height 22
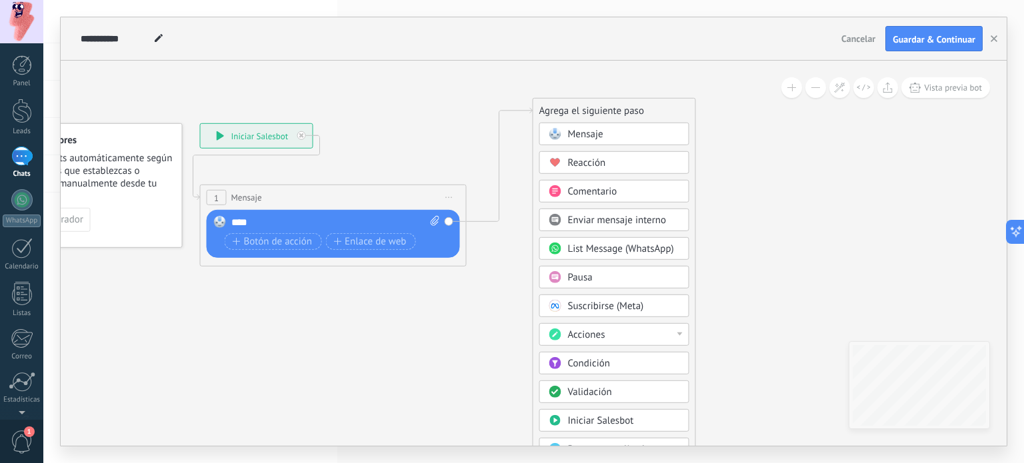
drag, startPoint x: 659, startPoint y: 239, endPoint x: 564, endPoint y: 109, distance: 160.8
click at [564, 109] on div "Agrega el siguiente paso" at bounding box center [614, 111] width 162 height 22
click at [399, 113] on icon at bounding box center [403, 181] width 1073 height 835
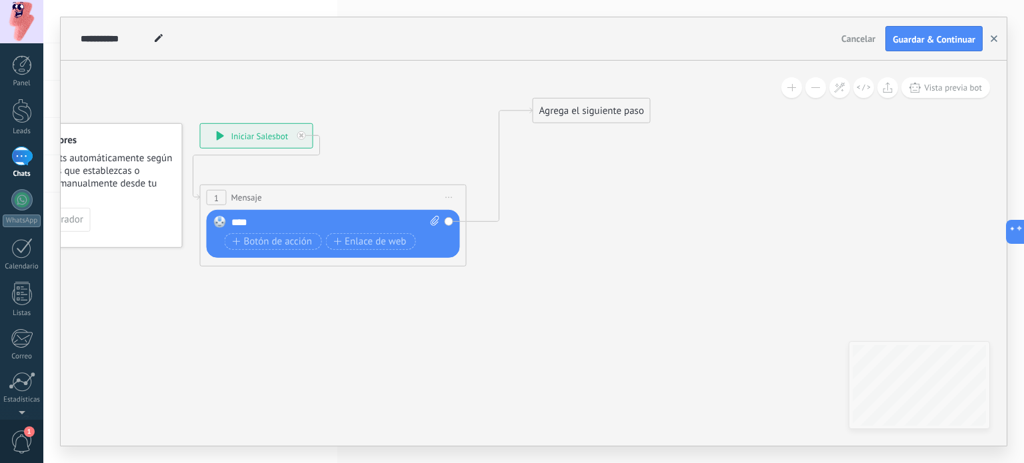
click at [1003, 41] on button "button" at bounding box center [994, 38] width 20 height 25
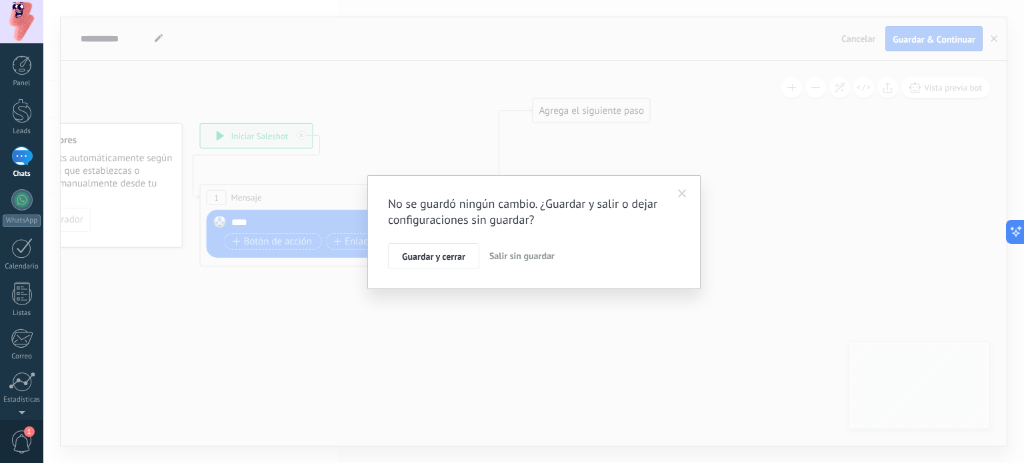
click at [523, 250] on span "Salir sin guardar" at bounding box center [521, 256] width 65 height 12
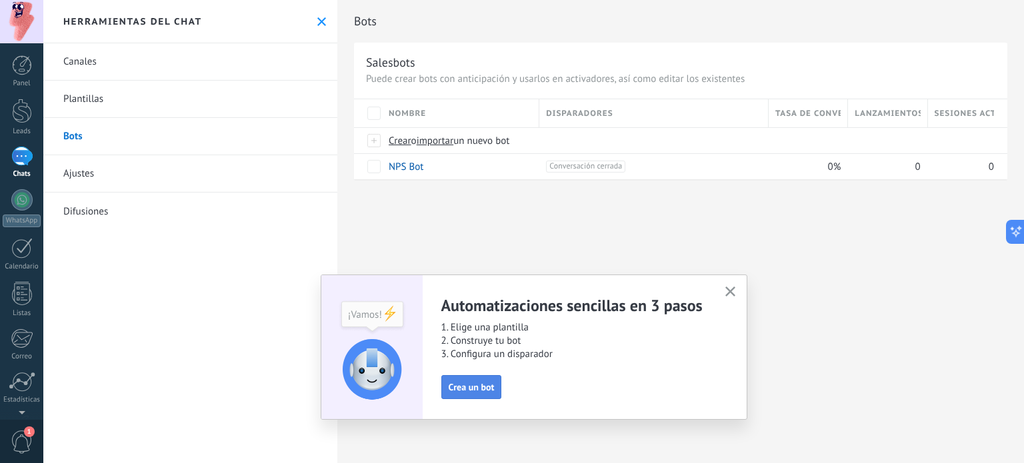
click at [486, 383] on span "Crea un bot" at bounding box center [472, 387] width 46 height 9
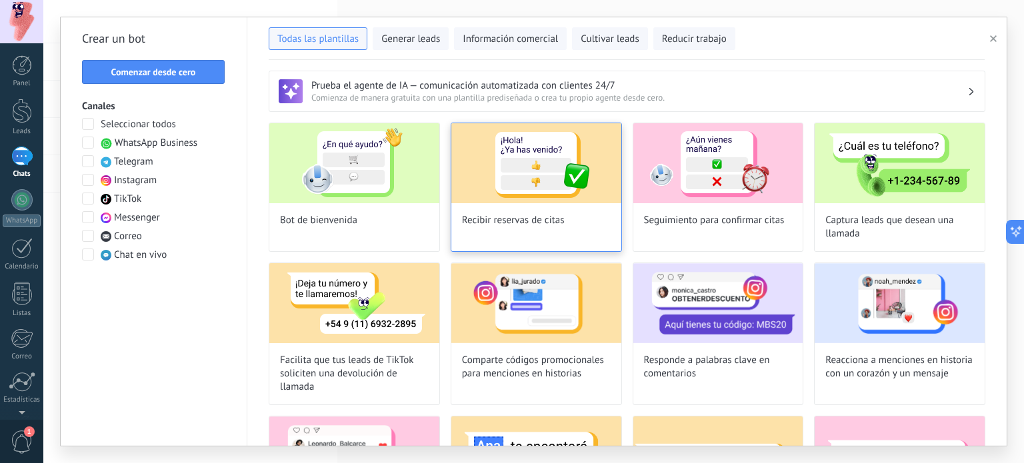
scroll to position [67, 0]
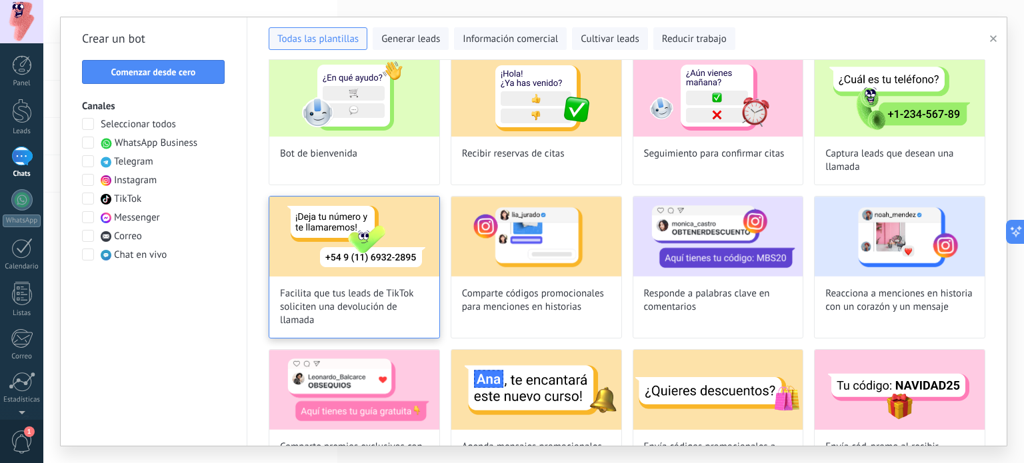
click at [387, 230] on img at bounding box center [354, 237] width 170 height 80
type input "**********"
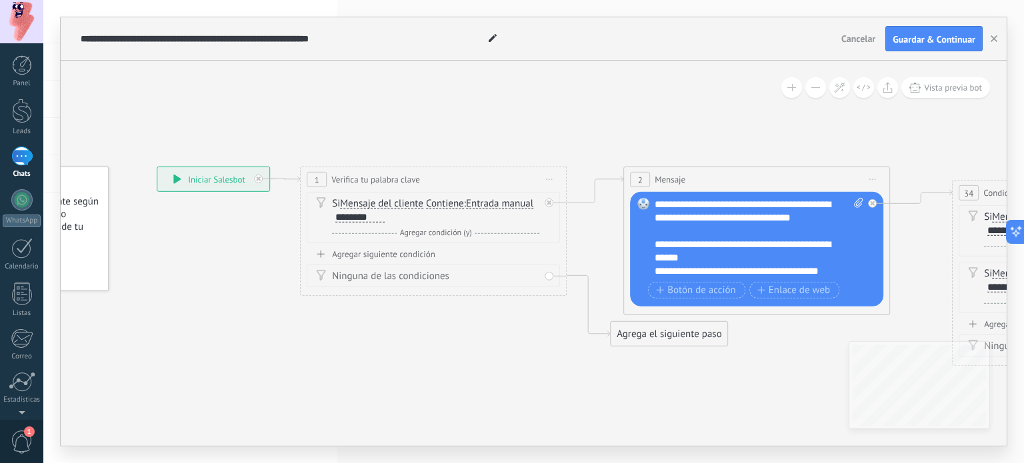
drag, startPoint x: 441, startPoint y: 237, endPoint x: 254, endPoint y: 243, distance: 187.4
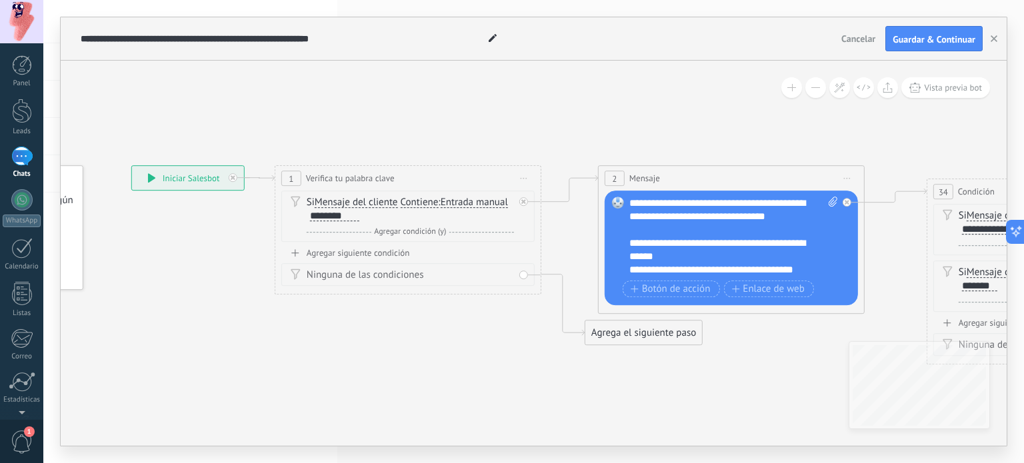
drag, startPoint x: 251, startPoint y: 242, endPoint x: 226, endPoint y: 241, distance: 25.3
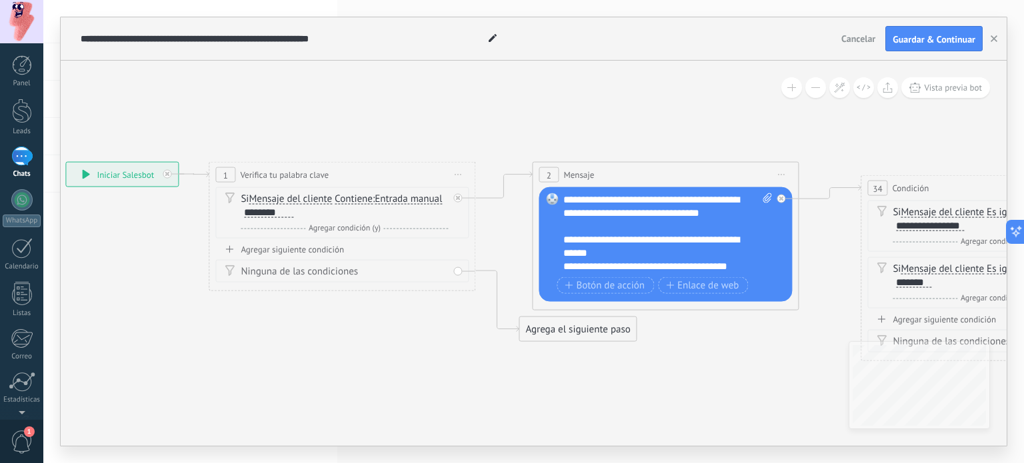
drag, startPoint x: 390, startPoint y: 337, endPoint x: 321, endPoint y: 333, distance: 69.4
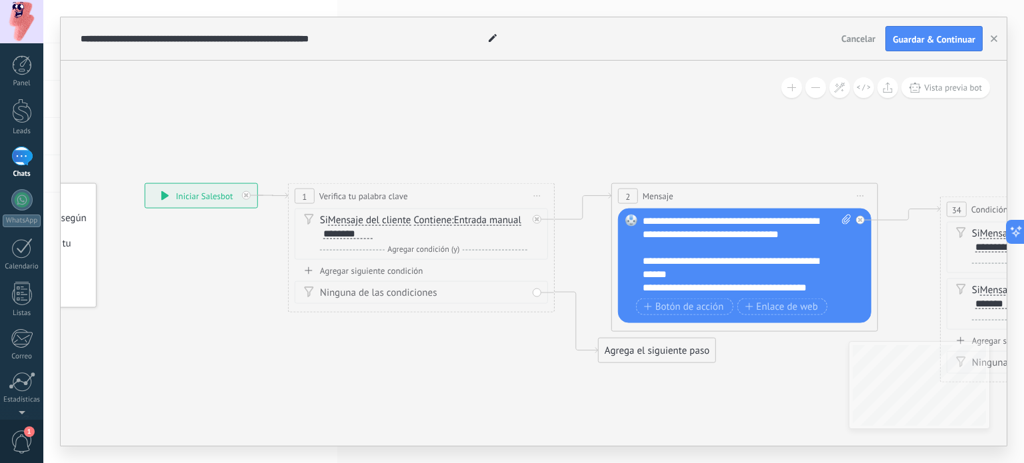
drag, startPoint x: 368, startPoint y: 310, endPoint x: 452, endPoint y: 331, distance: 86.7
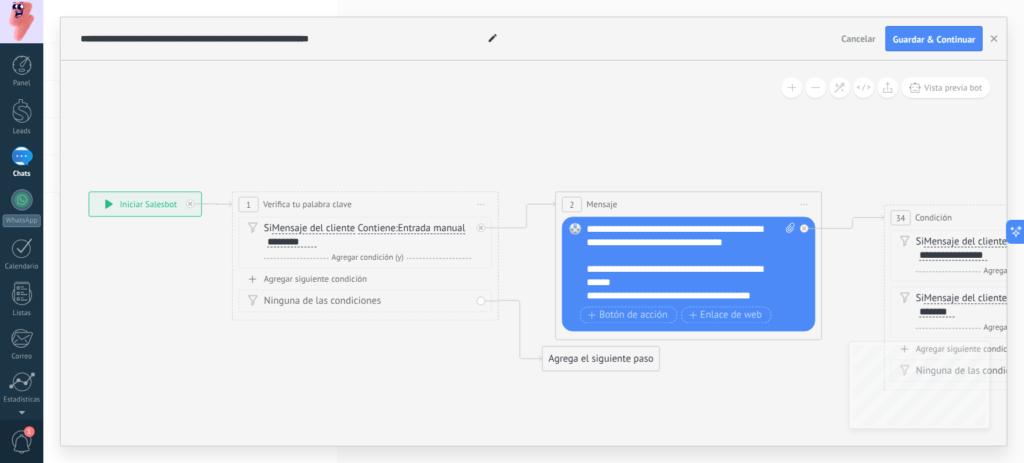
drag, startPoint x: 219, startPoint y: 238, endPoint x: 163, endPoint y: 247, distance: 56.7
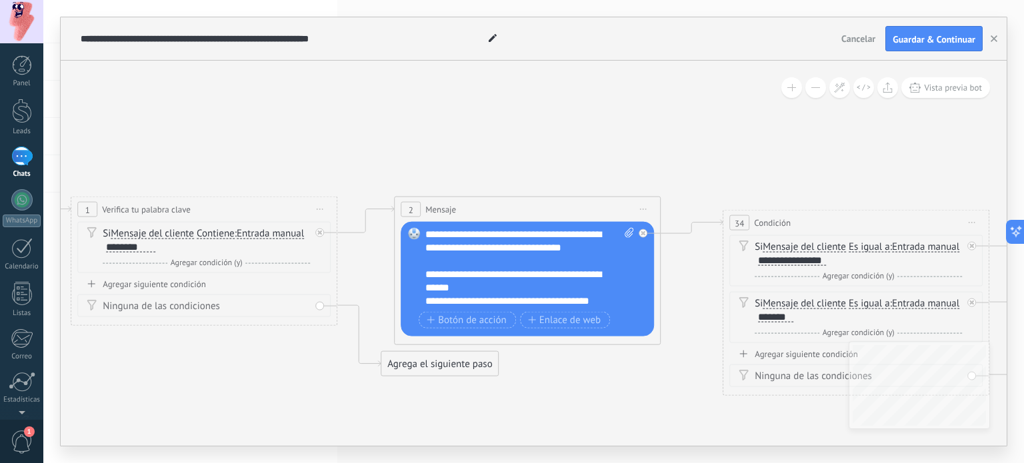
drag, startPoint x: 469, startPoint y: 361, endPoint x: 334, endPoint y: 371, distance: 135.7
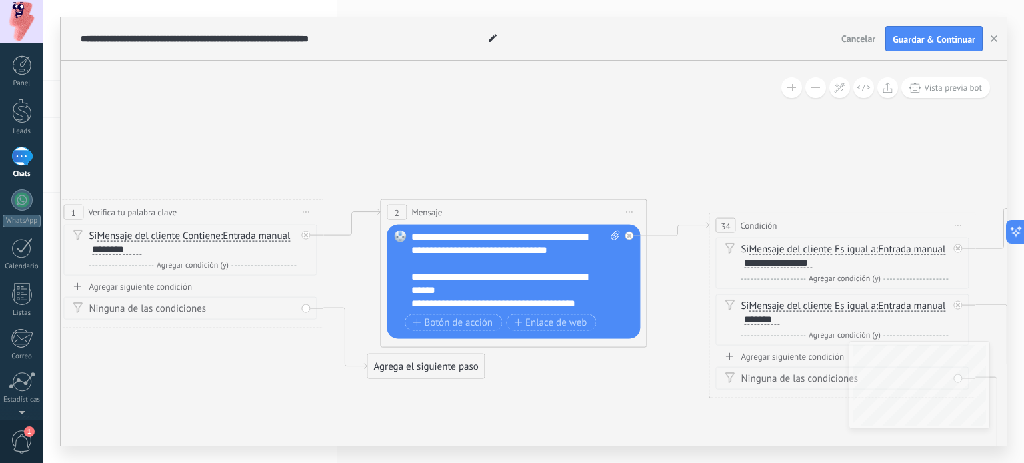
drag, startPoint x: 377, startPoint y: 264, endPoint x: 363, endPoint y: 267, distance: 14.3
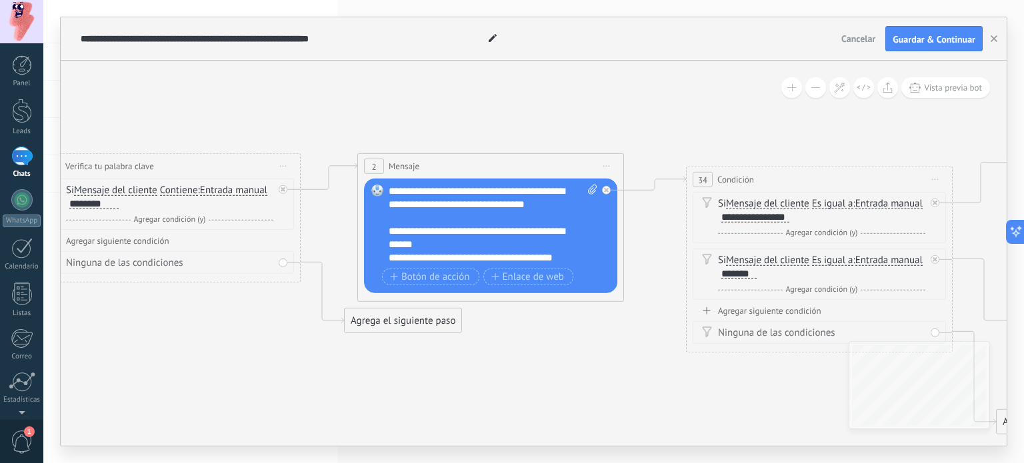
drag, startPoint x: 251, startPoint y: 365, endPoint x: 169, endPoint y: 325, distance: 90.3
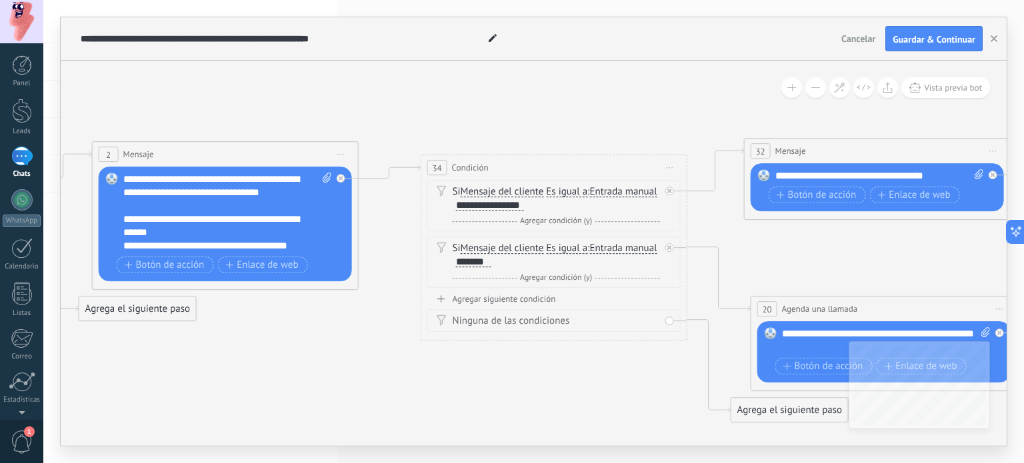
drag, startPoint x: 762, startPoint y: 366, endPoint x: 525, endPoint y: 351, distance: 237.8
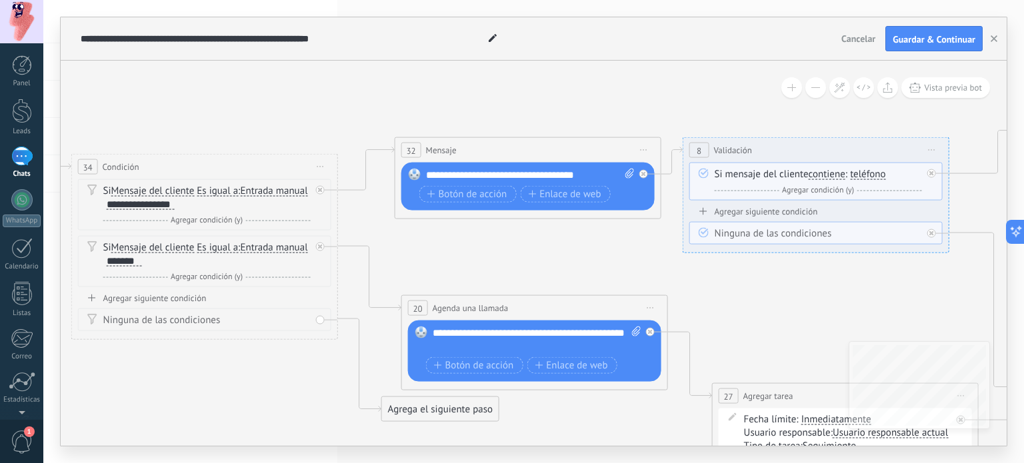
drag, startPoint x: 636, startPoint y: 388, endPoint x: 291, endPoint y: 387, distance: 344.7
click at [291, 387] on icon at bounding box center [700, 306] width 3515 height 1075
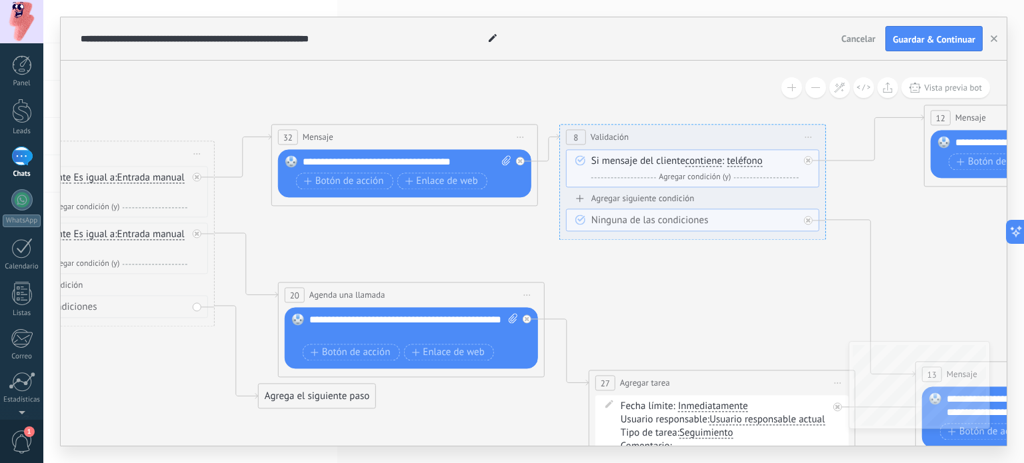
drag, startPoint x: 485, startPoint y: 237, endPoint x: 363, endPoint y: 224, distance: 123.3
click at [363, 224] on icon at bounding box center [576, 294] width 3515 height 1075
click at [747, 161] on span "teléfono" at bounding box center [744, 162] width 35 height 11
click at [747, 161] on button "teléfono" at bounding box center [803, 162] width 167 height 24
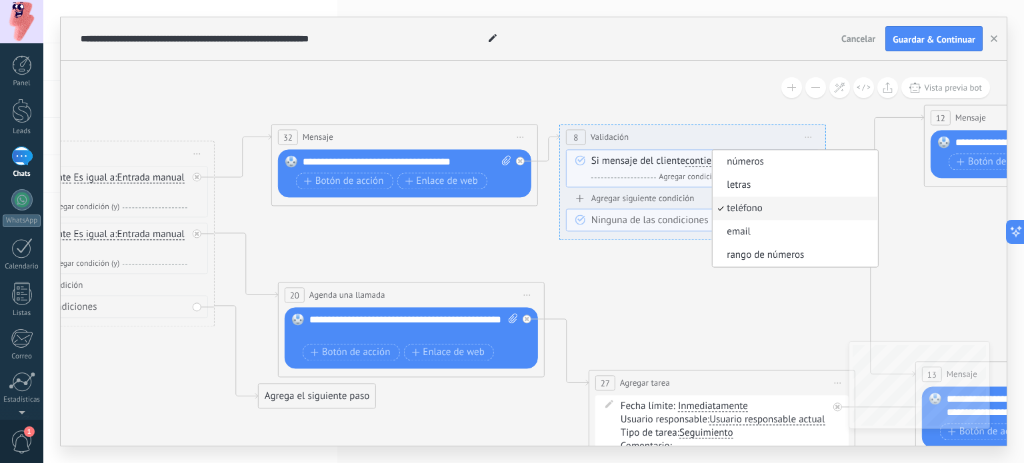
click at [640, 277] on icon at bounding box center [576, 294] width 3515 height 1075
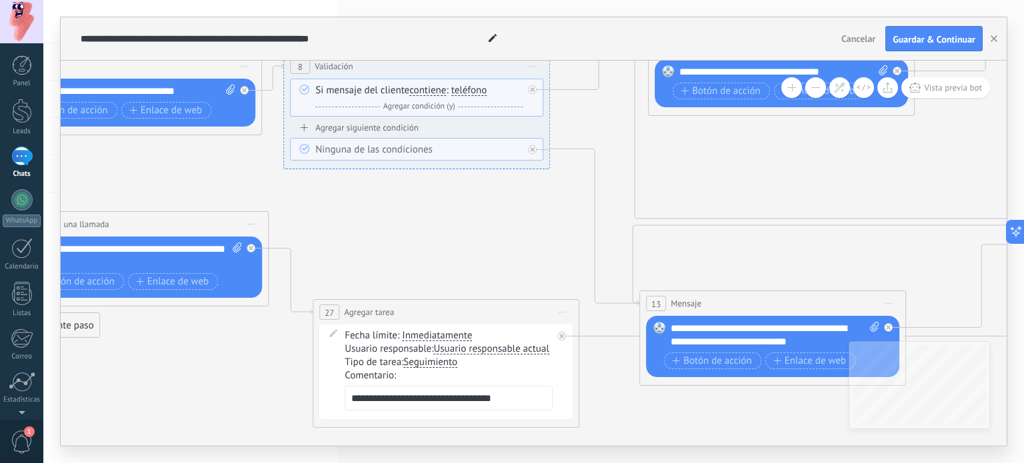
drag, startPoint x: 715, startPoint y: 273, endPoint x: 439, endPoint y: 202, distance: 284.9
click at [439, 202] on icon at bounding box center [300, 222] width 3515 height 1075
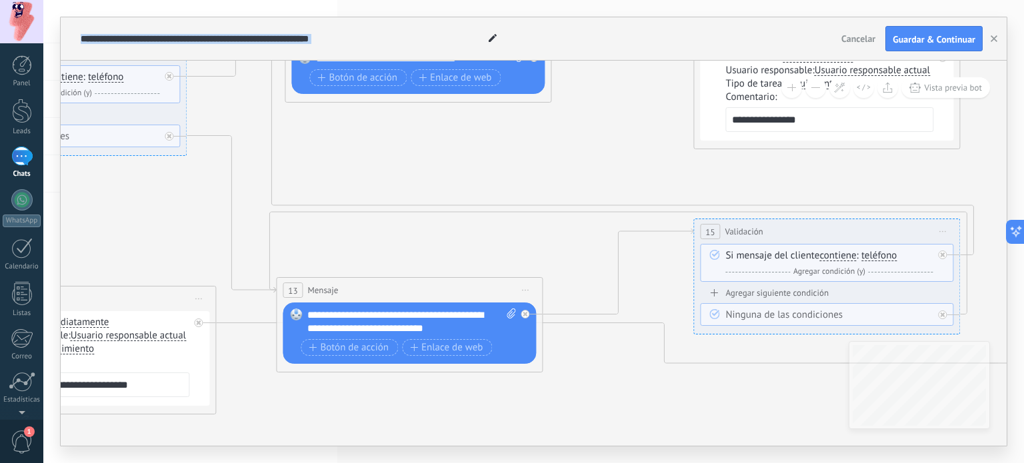
drag, startPoint x: 740, startPoint y: 251, endPoint x: 377, endPoint y: 237, distance: 362.9
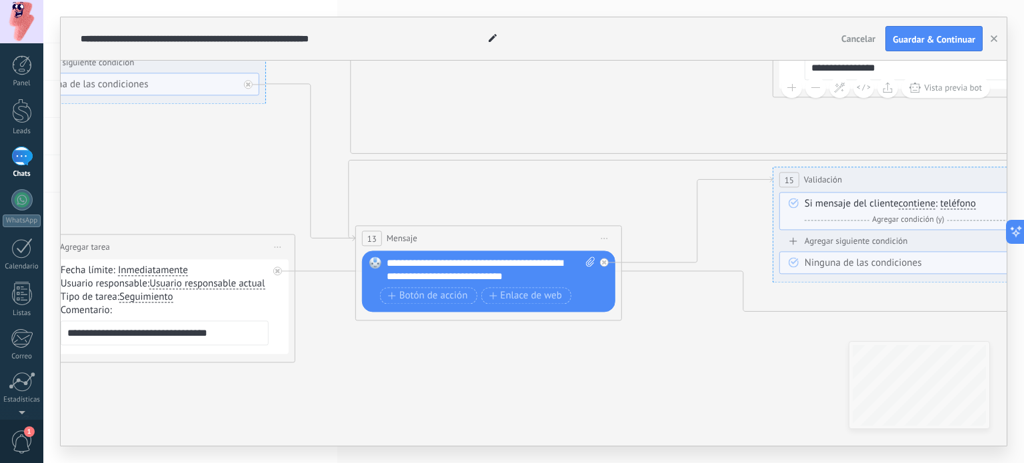
drag, startPoint x: 659, startPoint y: 277, endPoint x: 742, endPoint y: 229, distance: 96.5
click at [742, 229] on icon at bounding box center [16, 158] width 3515 height 1075
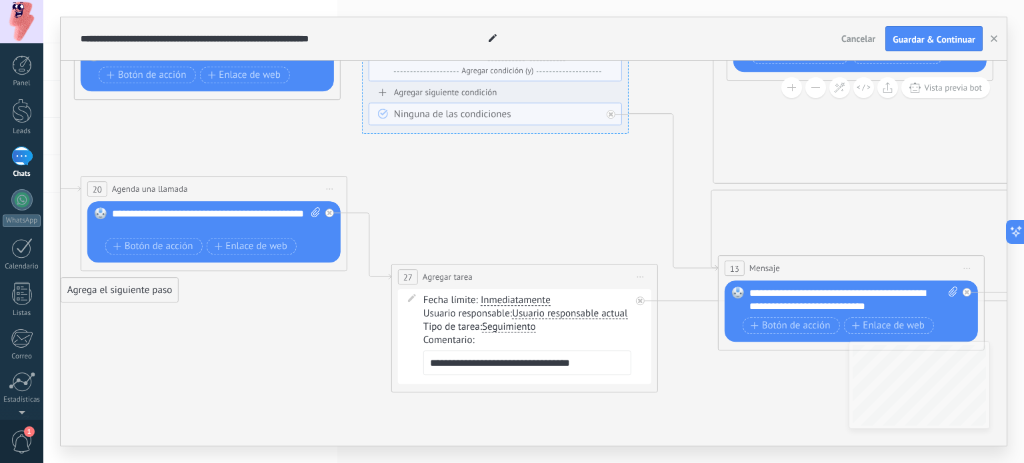
drag, startPoint x: 429, startPoint y: 193, endPoint x: 792, endPoint y: 223, distance: 363.9
click at [792, 223] on icon at bounding box center [379, 187] width 3515 height 1075
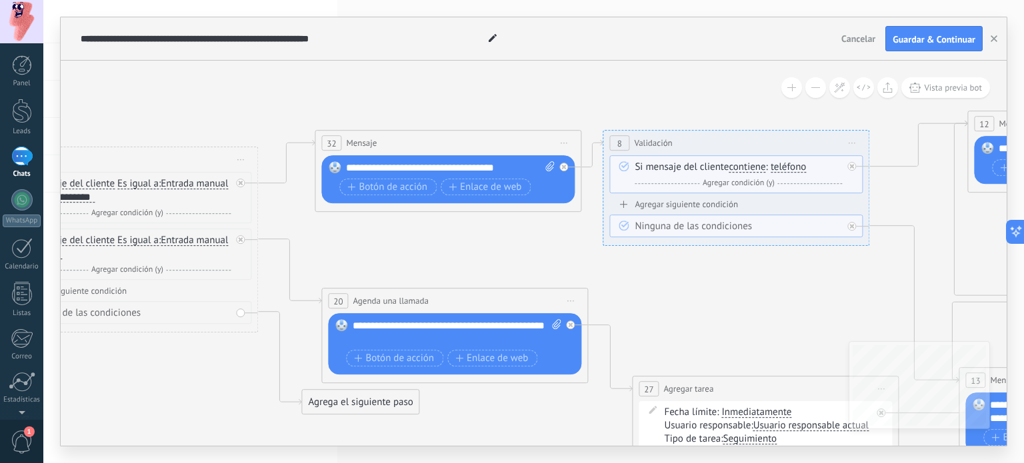
drag, startPoint x: 526, startPoint y: 207, endPoint x: 685, endPoint y: 314, distance: 192.1
click at [685, 314] on icon at bounding box center [620, 299] width 3515 height 1075
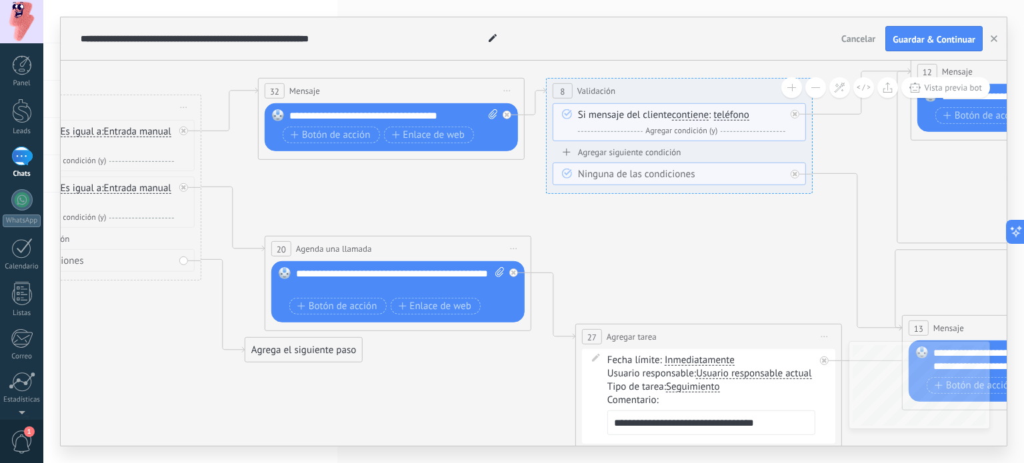
drag, startPoint x: 367, startPoint y: 232, endPoint x: 304, endPoint y: 183, distance: 79.3
click at [295, 178] on icon at bounding box center [563, 247] width 3515 height 1075
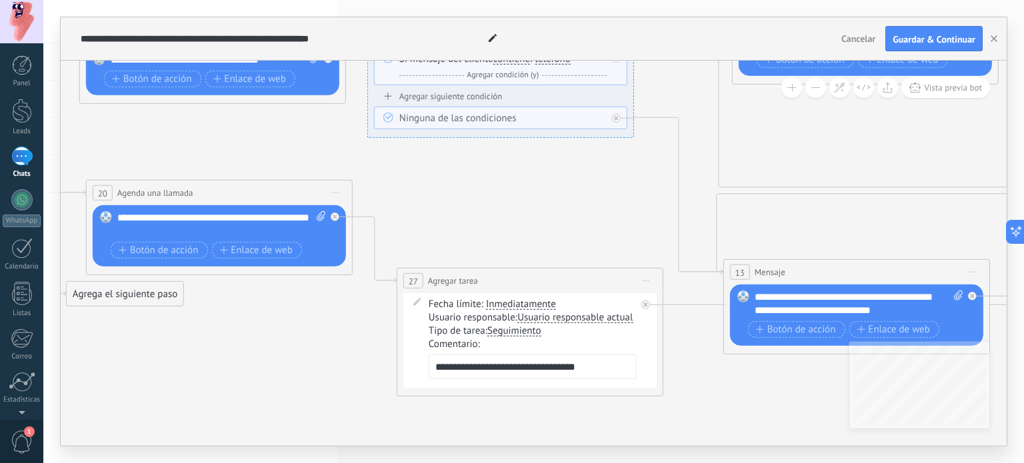
drag, startPoint x: 651, startPoint y: 281, endPoint x: 480, endPoint y: 226, distance: 179.4
click at [480, 226] on icon at bounding box center [384, 191] width 3515 height 1075
